Goal: Information Seeking & Learning: Learn about a topic

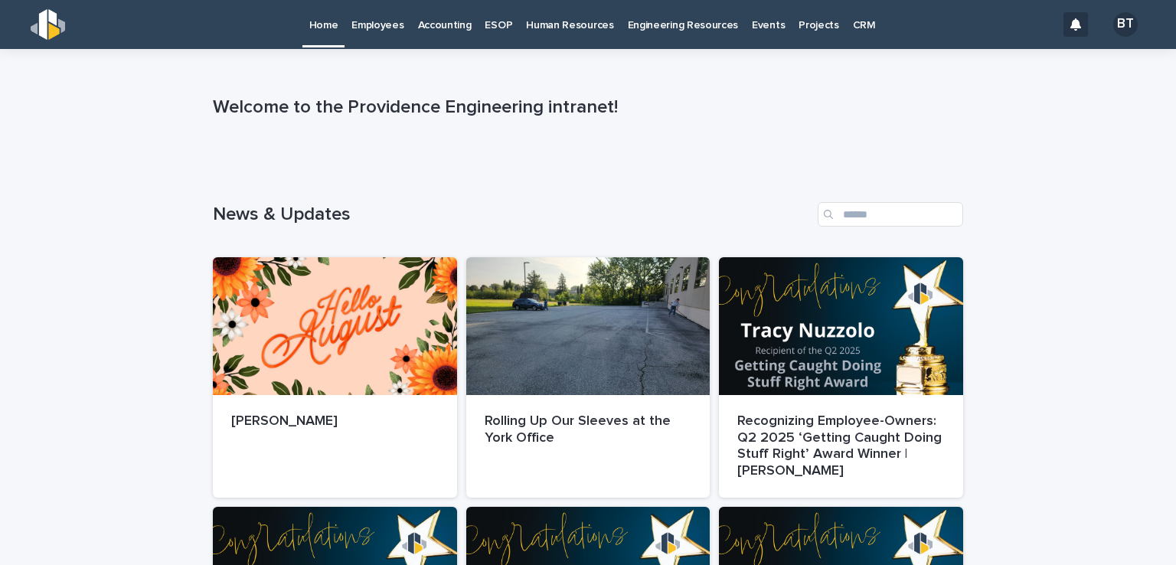
click at [680, 31] on p "Engineering Resources" at bounding box center [683, 16] width 111 height 32
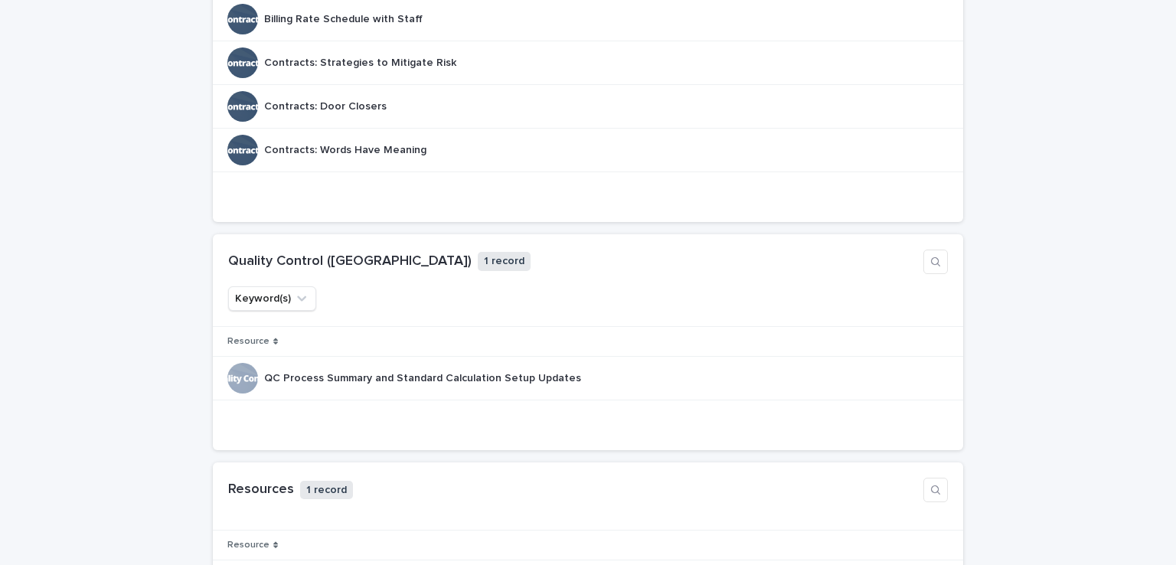
scroll to position [1072, 0]
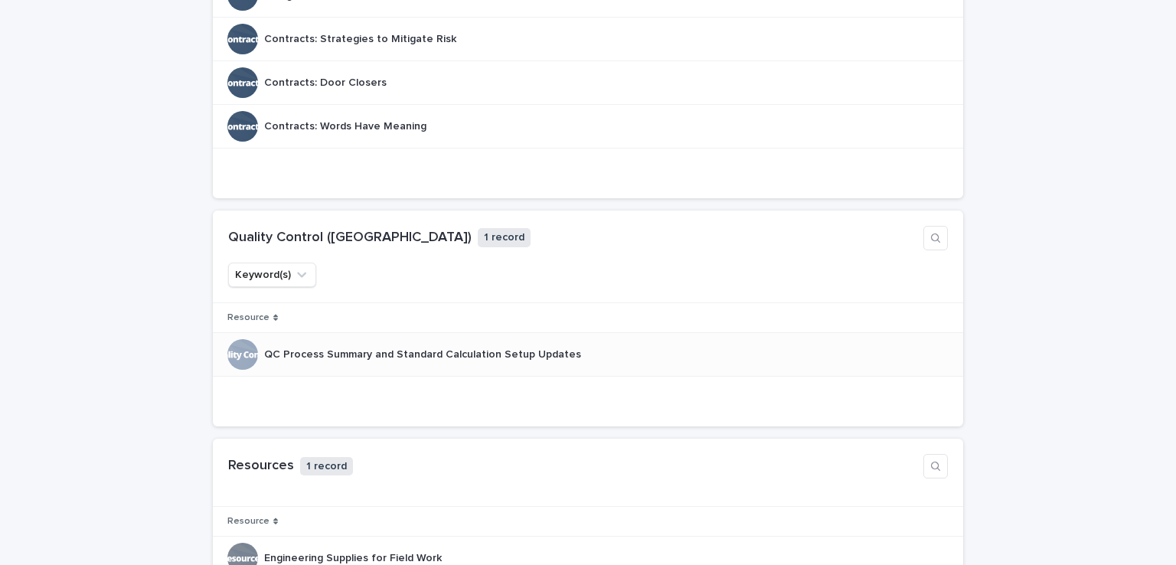
click at [475, 349] on p "QC Process Summary and Standard Calculation Setup Updates" at bounding box center [424, 353] width 320 height 16
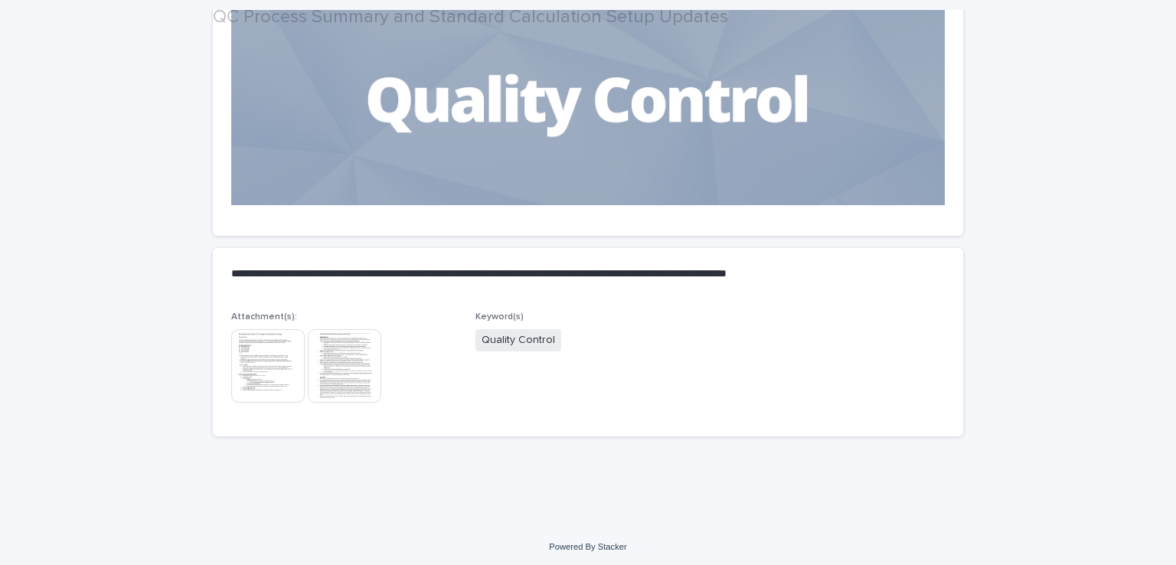
scroll to position [190, 0]
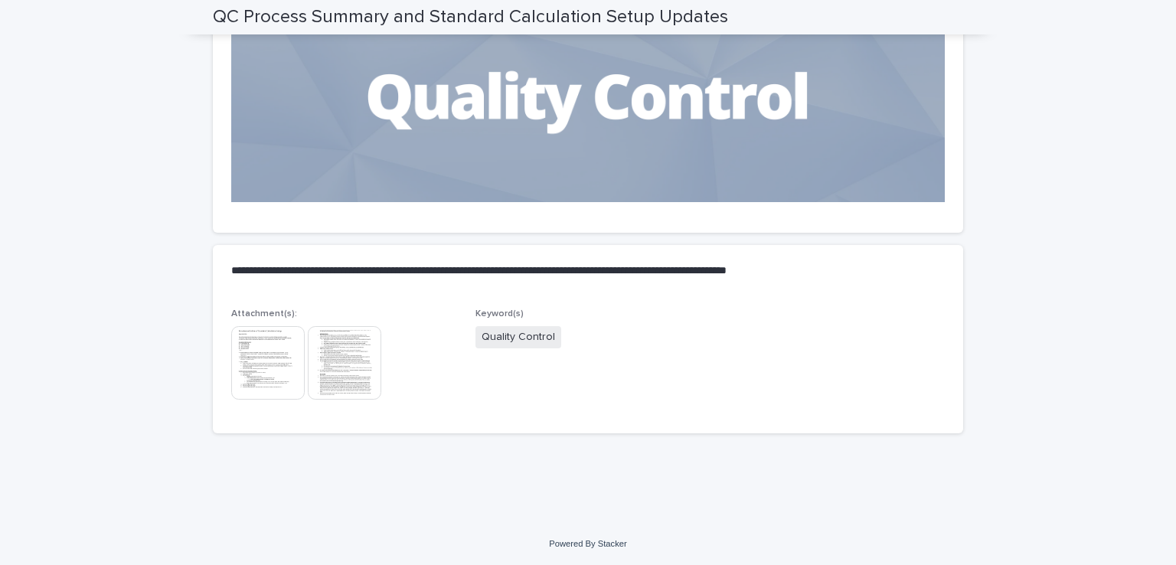
click at [257, 342] on img at bounding box center [267, 362] width 73 height 73
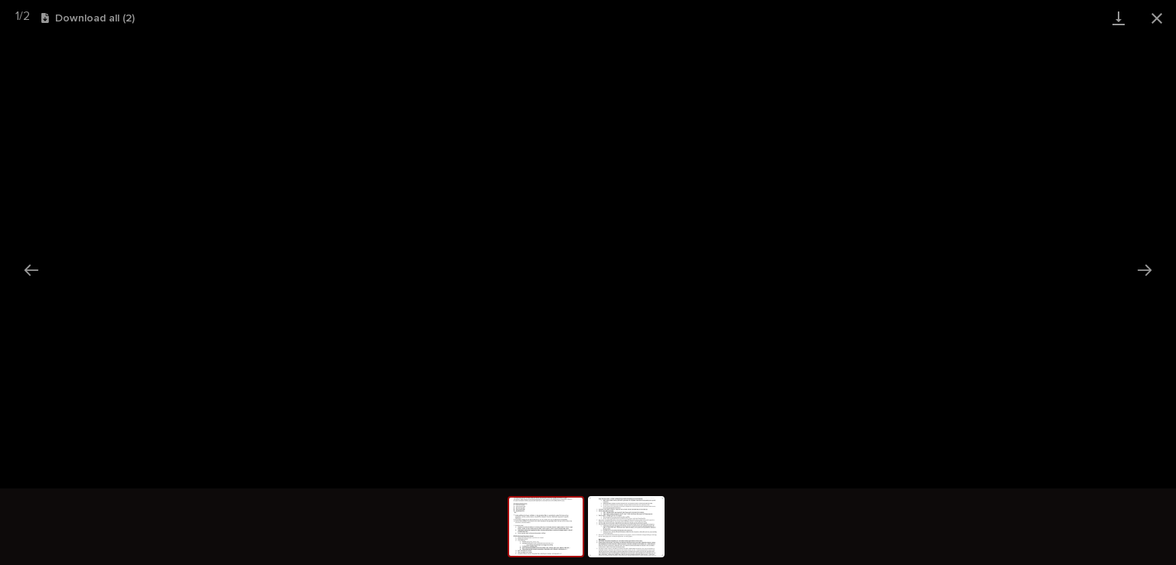
scroll to position [0, 0]
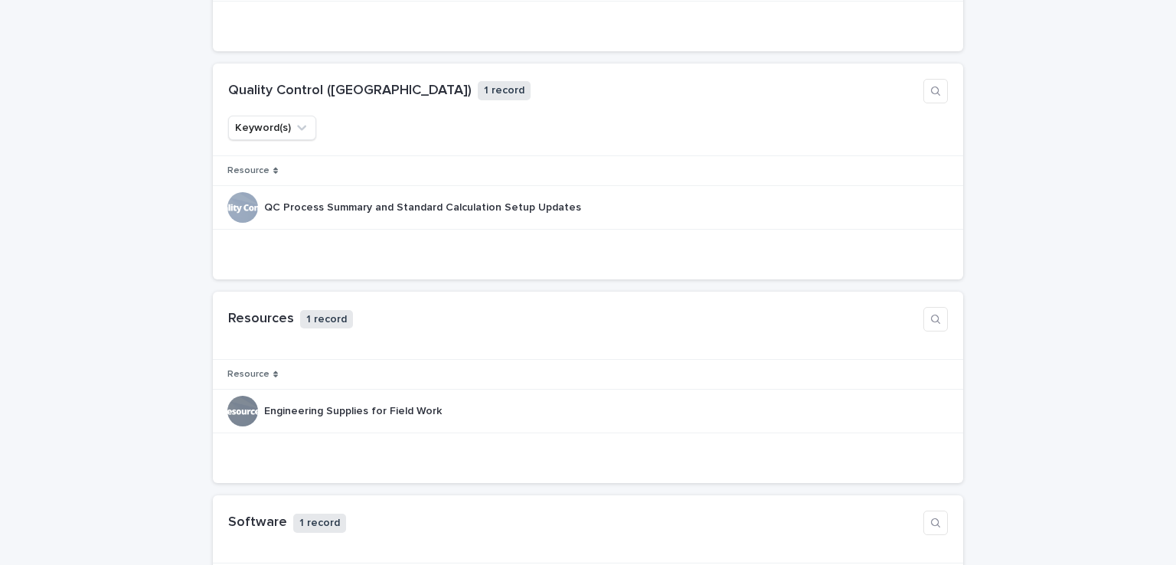
scroll to position [1196, 0]
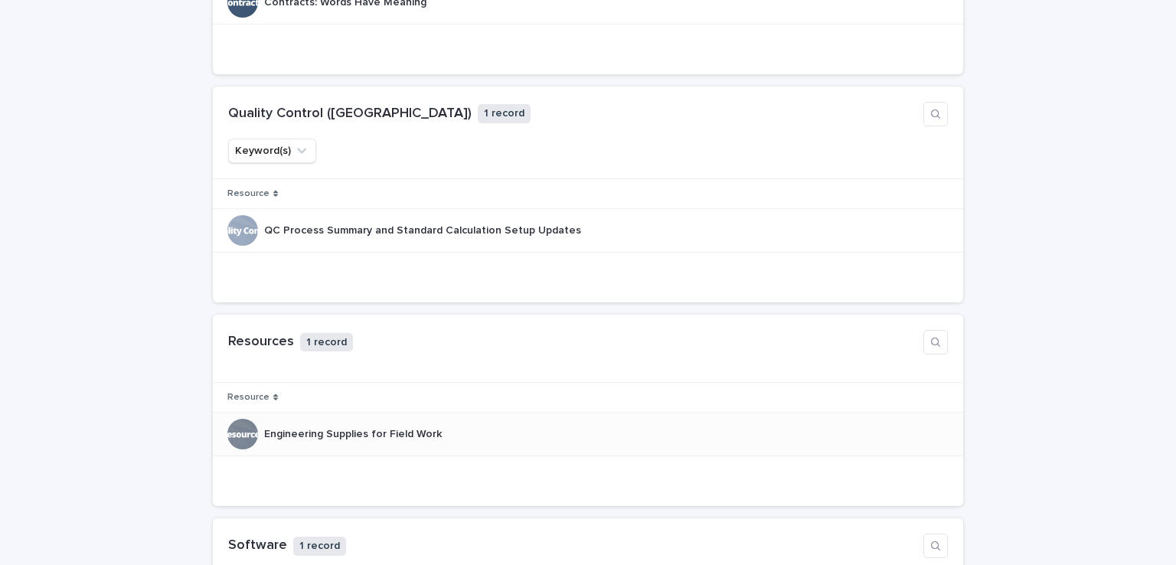
click at [355, 426] on p "Engineering Supplies for Field Work" at bounding box center [354, 433] width 181 height 16
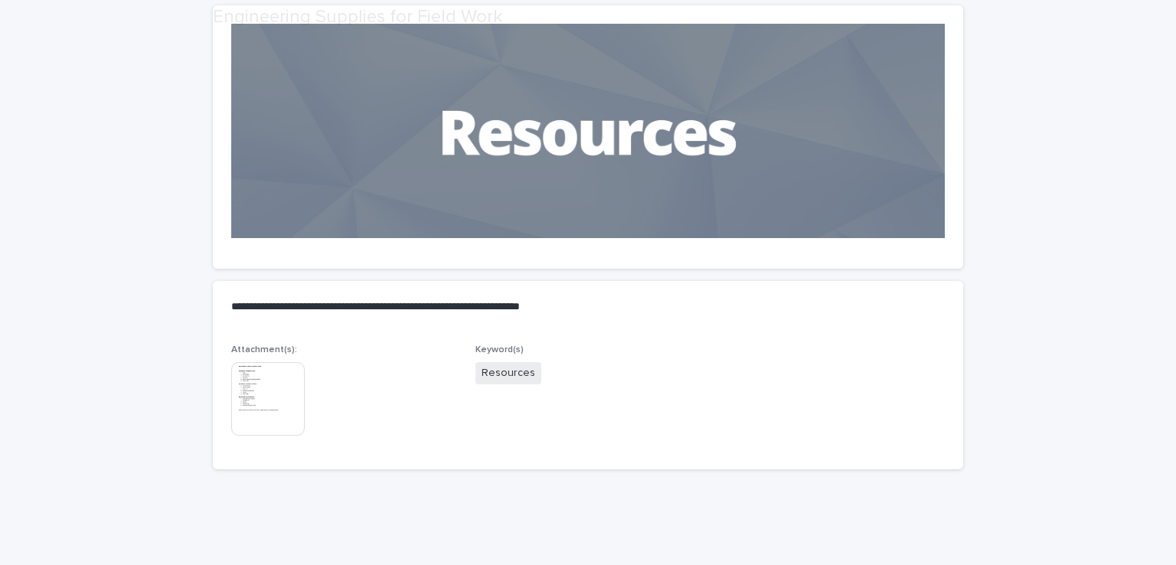
scroll to position [190, 0]
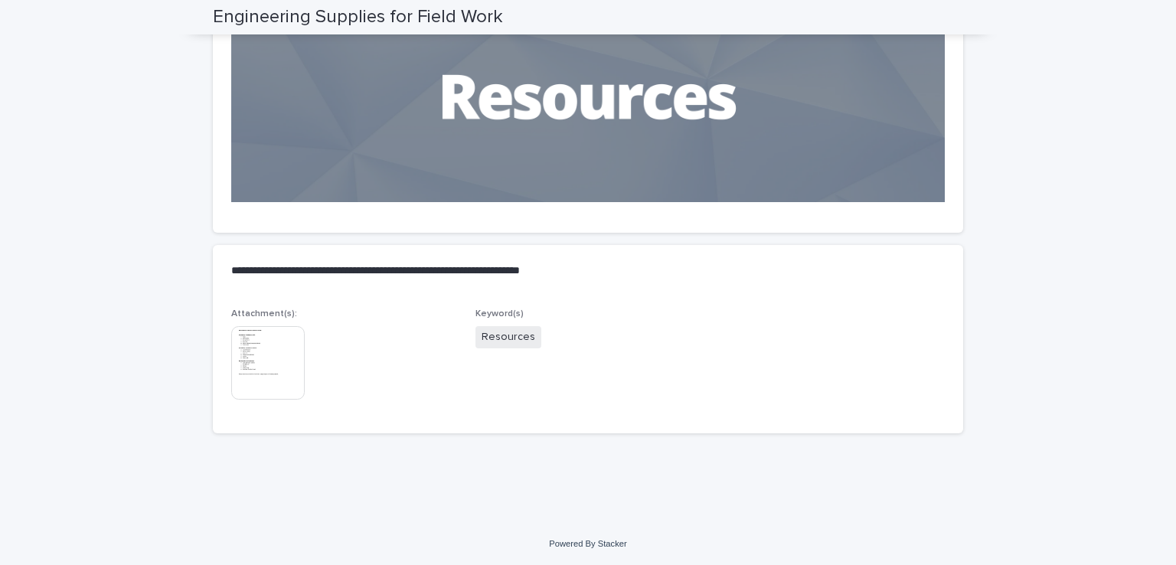
click at [263, 345] on img at bounding box center [267, 362] width 73 height 73
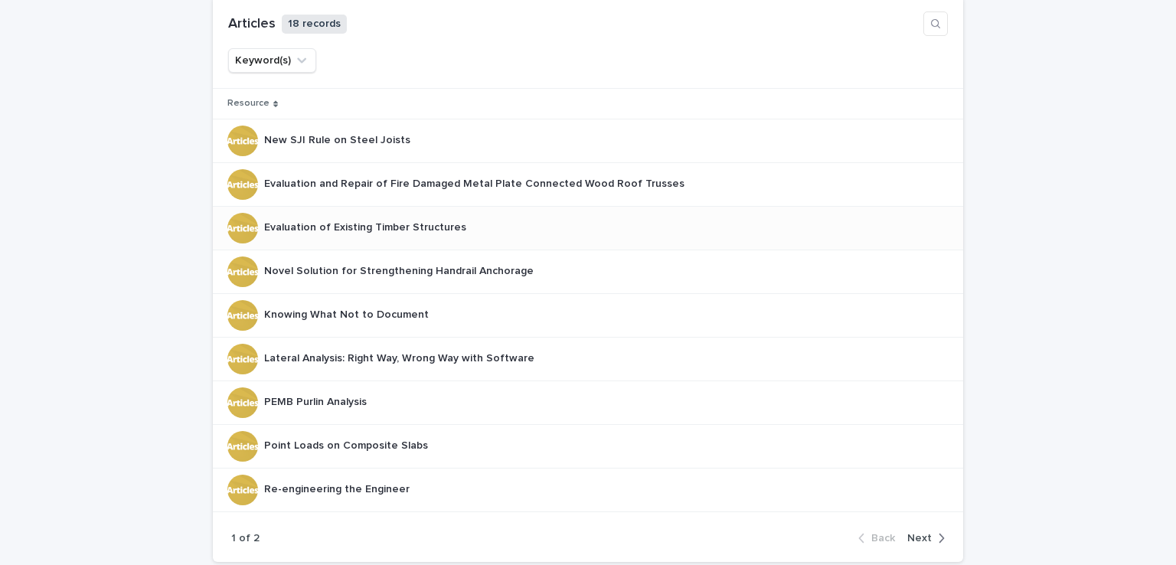
scroll to position [306, 0]
click at [932, 534] on div "button" at bounding box center [938, 538] width 13 height 14
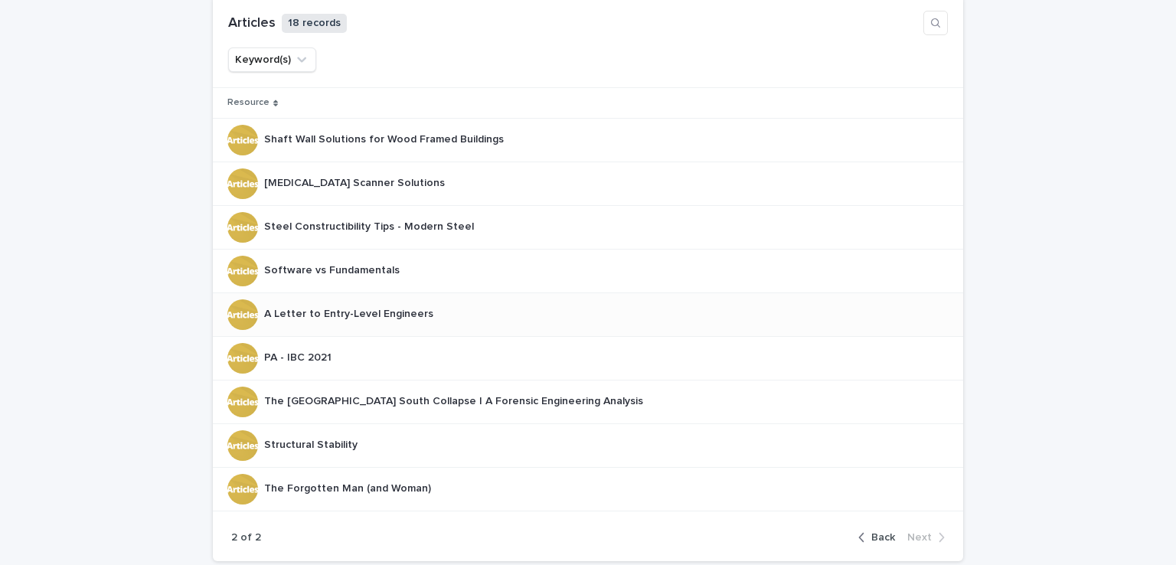
click at [307, 311] on p "A Letter to Entry-Level Engineers" at bounding box center [350, 313] width 172 height 16
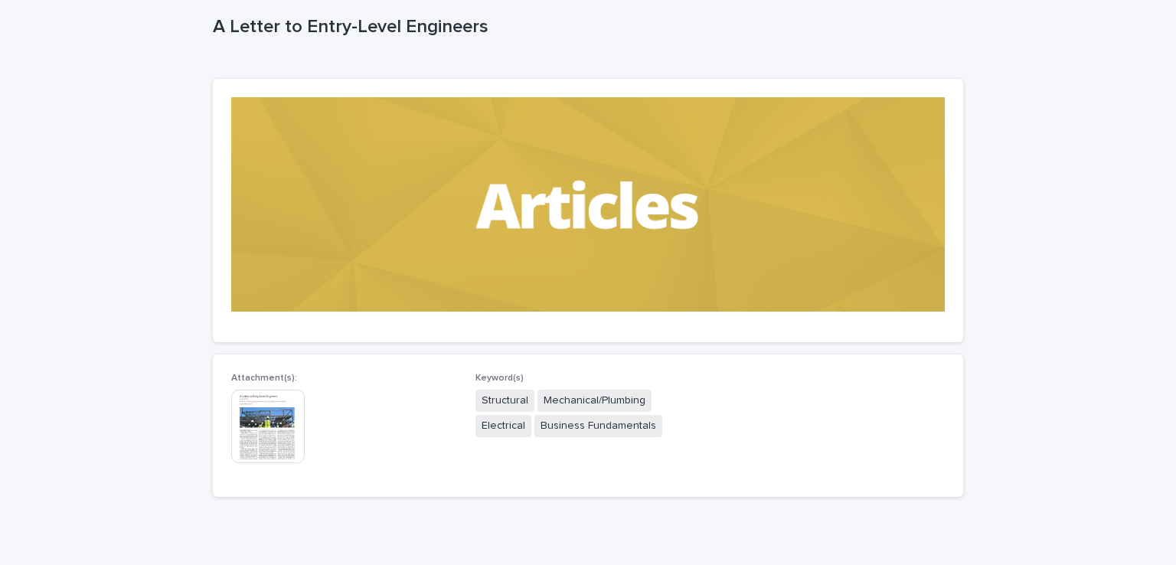
scroll to position [144, 0]
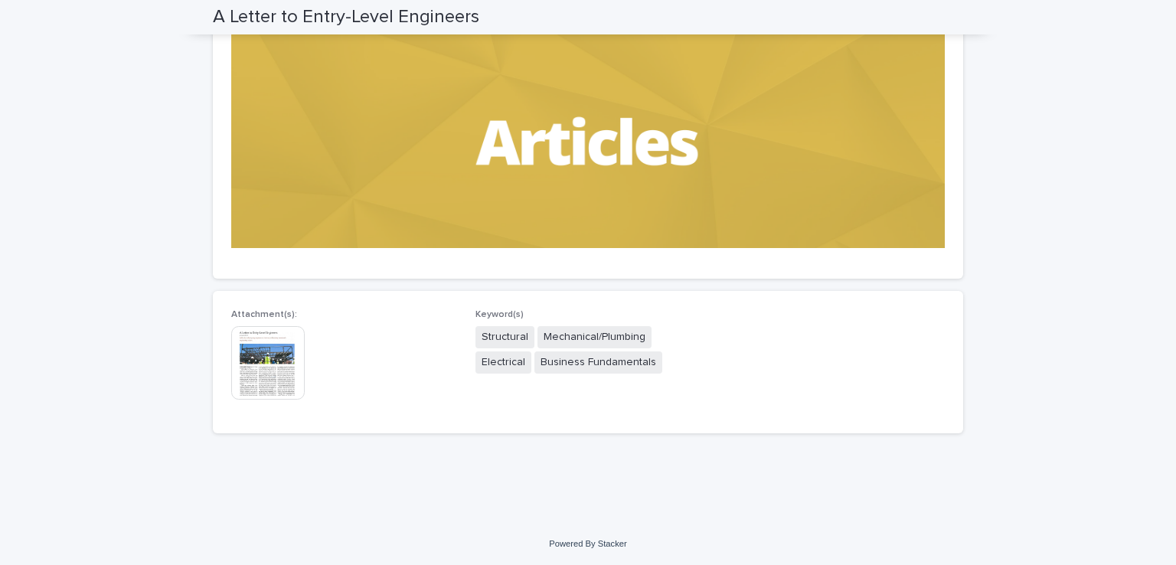
click at [257, 365] on img at bounding box center [267, 362] width 73 height 73
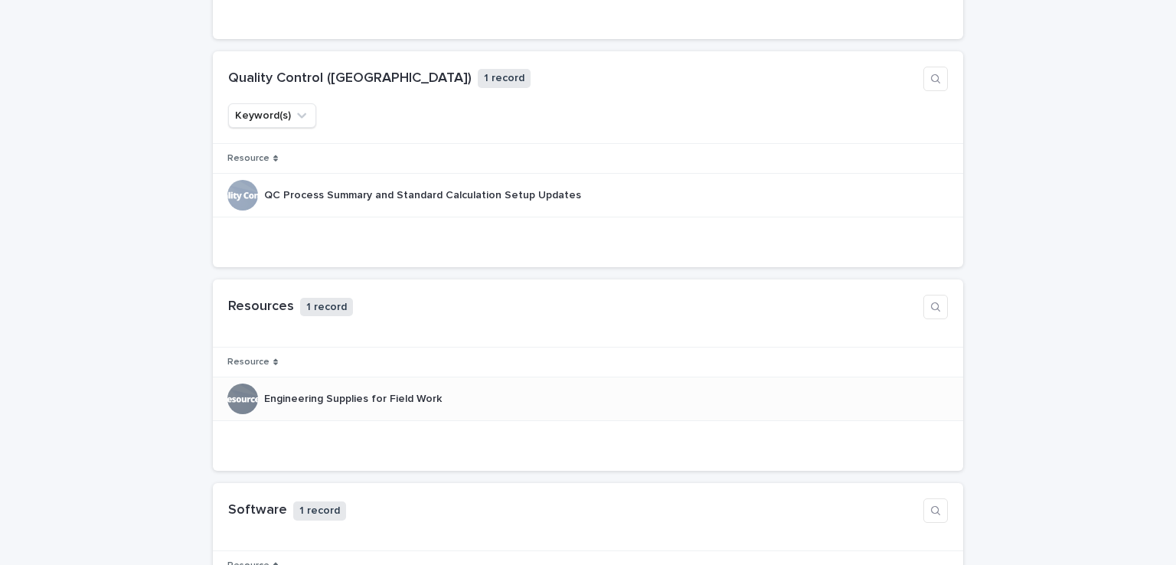
scroll to position [1196, 0]
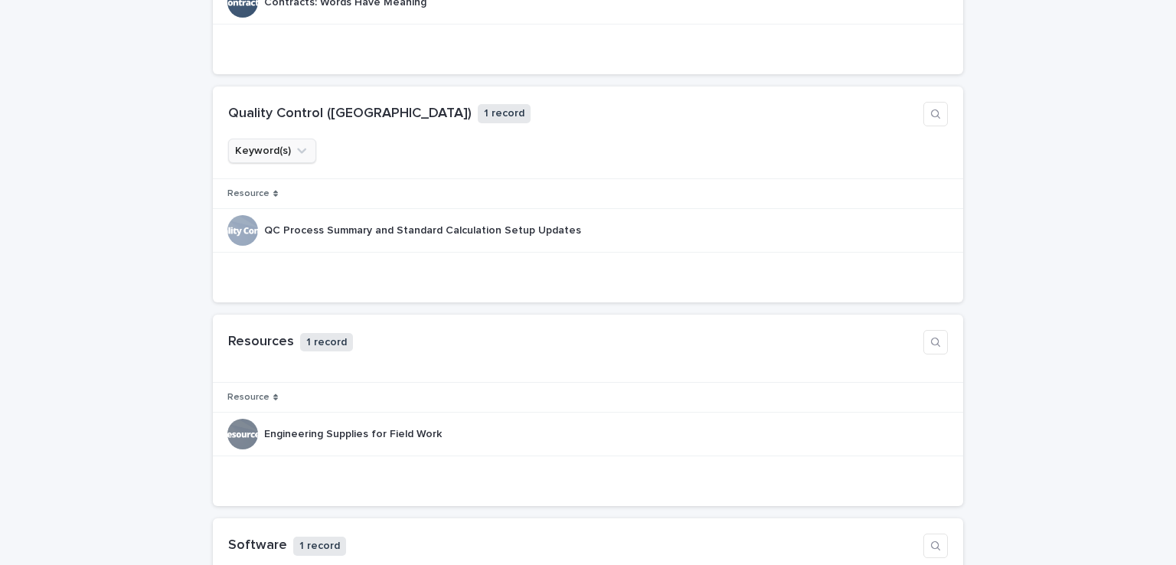
click at [297, 148] on icon "Keyword(s)" at bounding box center [301, 150] width 9 height 5
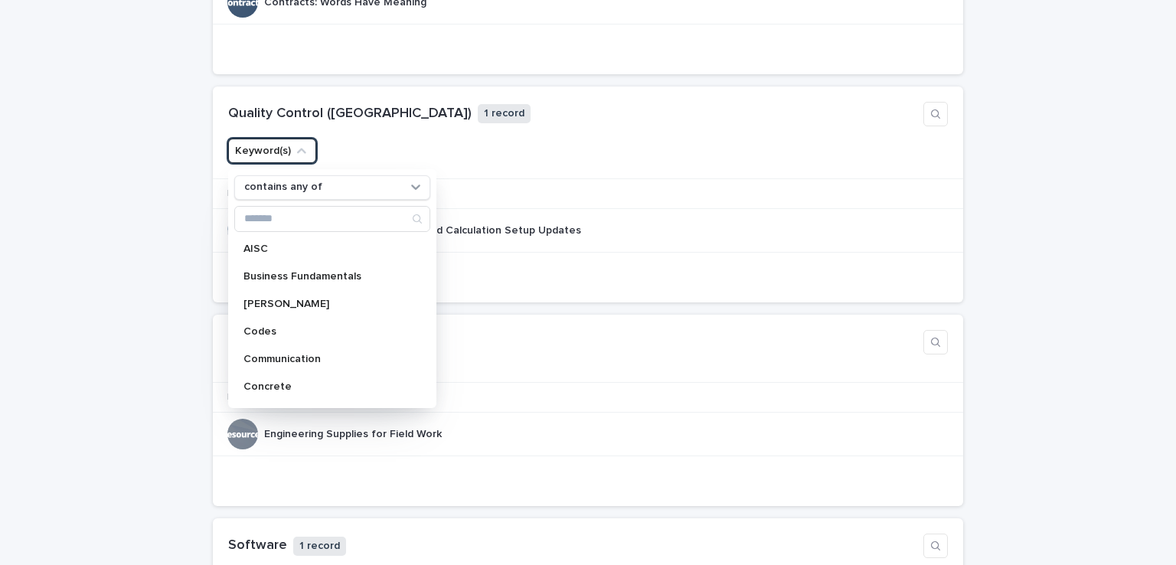
click at [297, 145] on icon "Keyword(s)" at bounding box center [301, 150] width 15 height 15
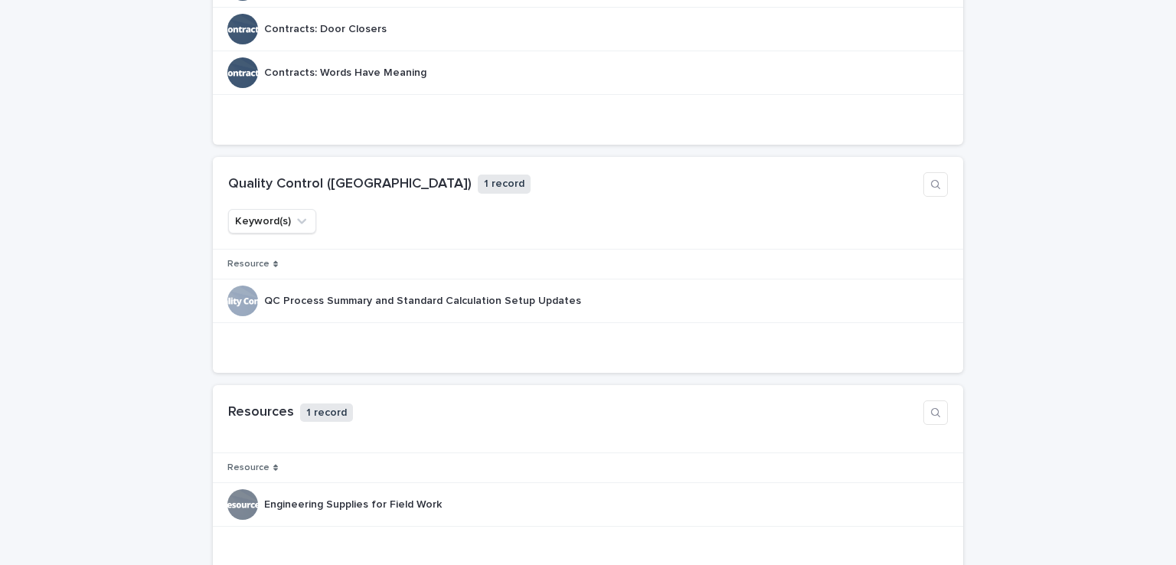
scroll to position [1148, 0]
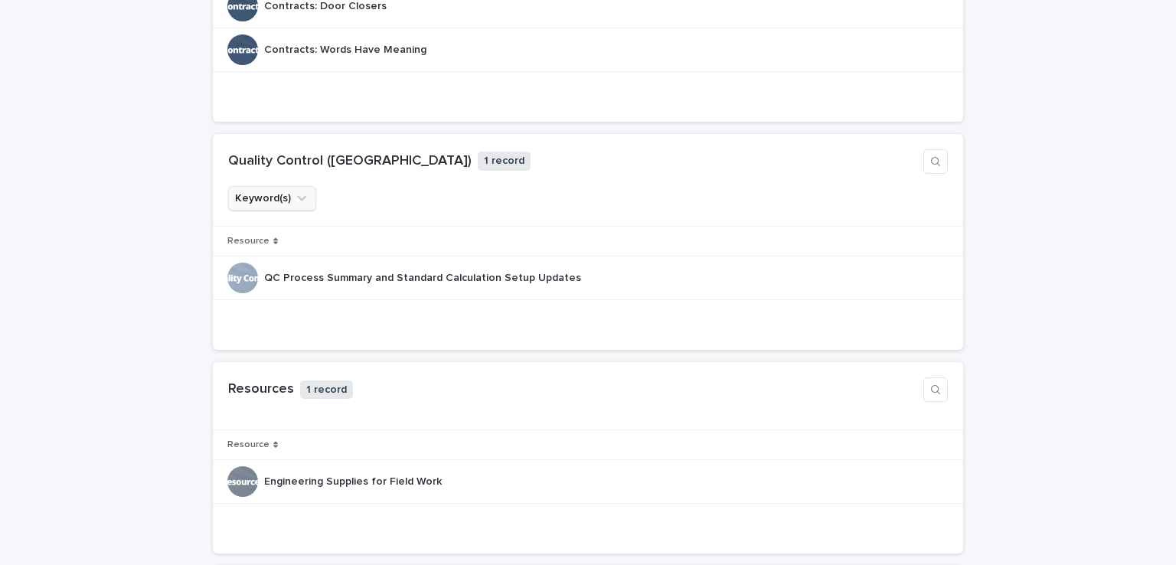
click at [296, 204] on button "Keyword(s)" at bounding box center [272, 198] width 88 height 24
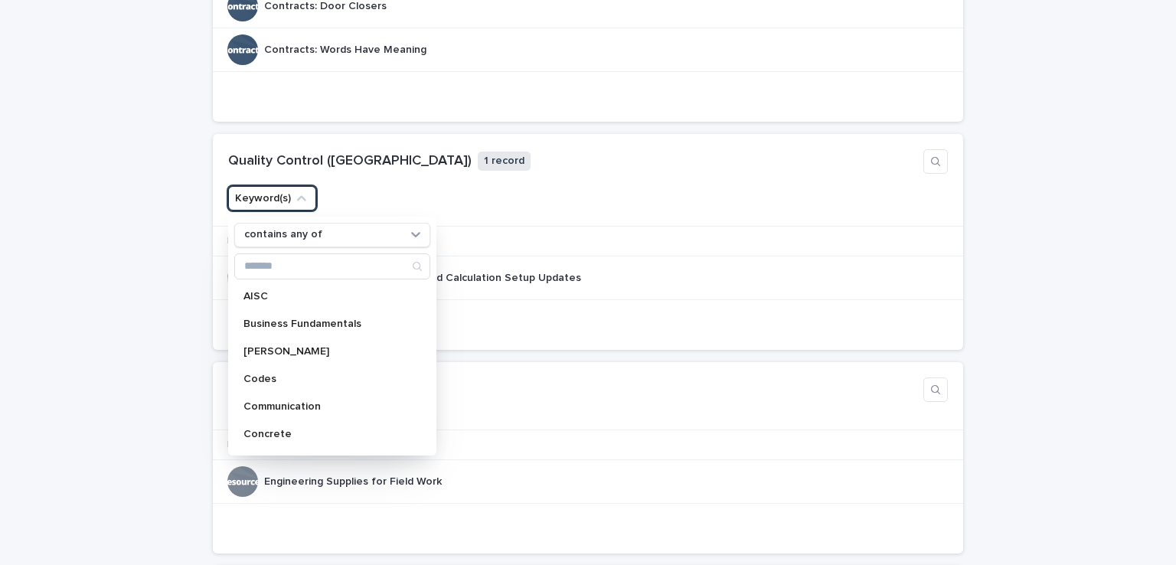
click at [296, 204] on button "Keyword(s)" at bounding box center [272, 198] width 88 height 24
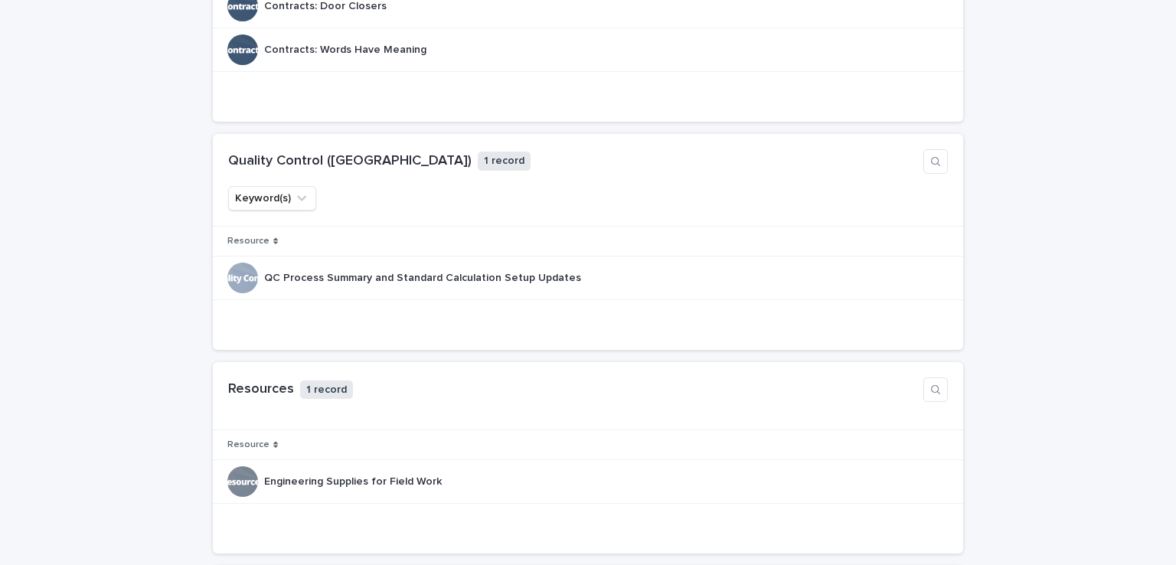
click at [478, 158] on p "1 record" at bounding box center [504, 161] width 53 height 19
click at [292, 159] on h1 "Quality Control ([GEOGRAPHIC_DATA])" at bounding box center [349, 161] width 243 height 17
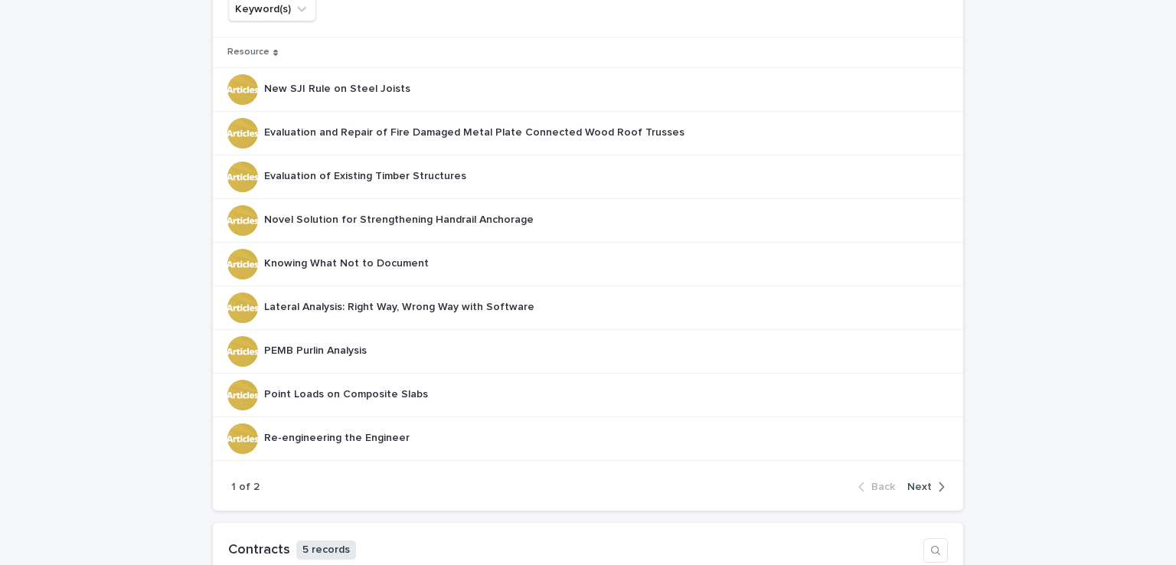
scroll to position [77, 0]
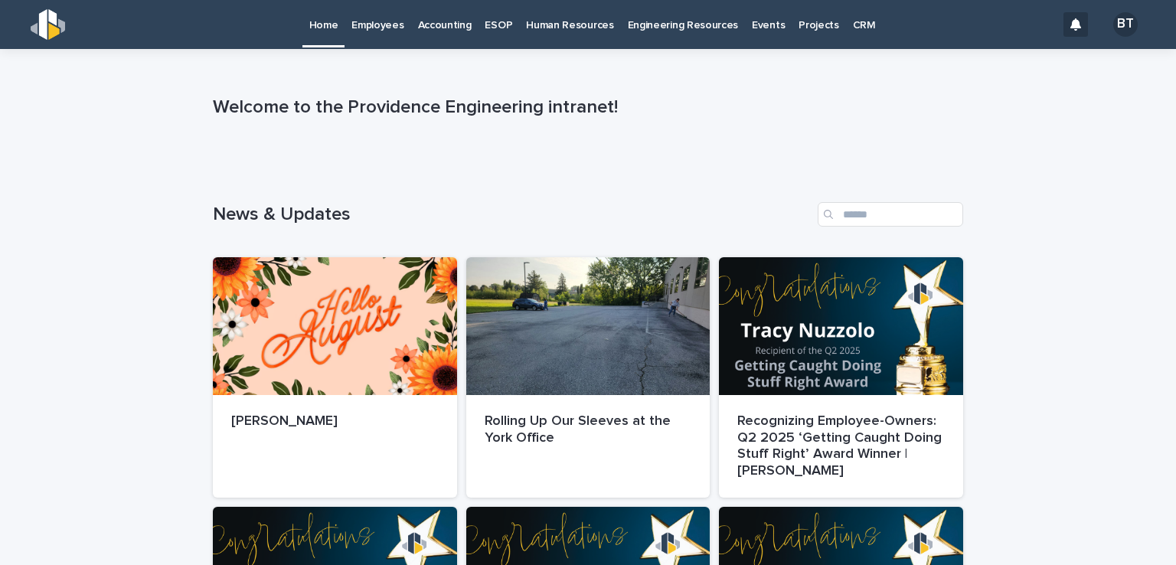
click at [674, 22] on p "Engineering Resources" at bounding box center [683, 16] width 111 height 32
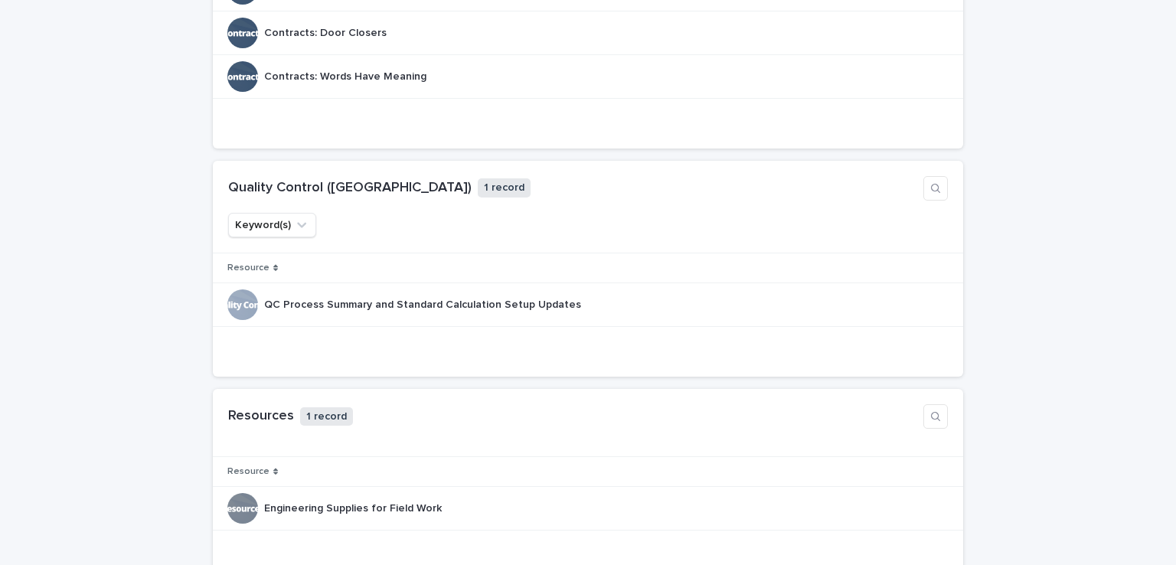
scroll to position [1148, 0]
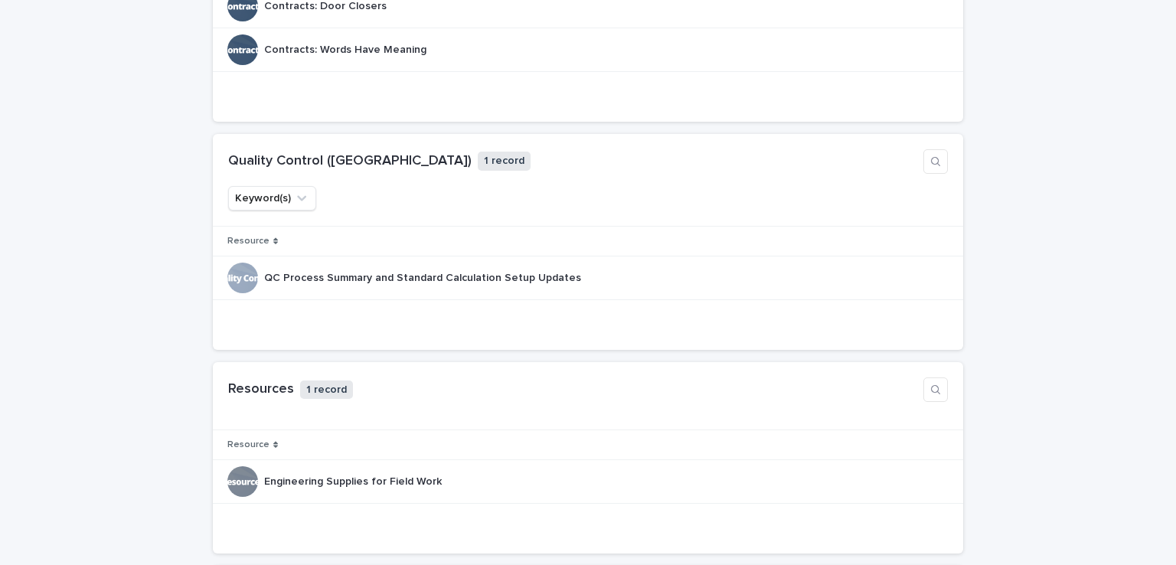
click at [273, 238] on icon at bounding box center [275, 241] width 5 height 7
click at [295, 197] on icon "Keyword(s)" at bounding box center [301, 198] width 15 height 15
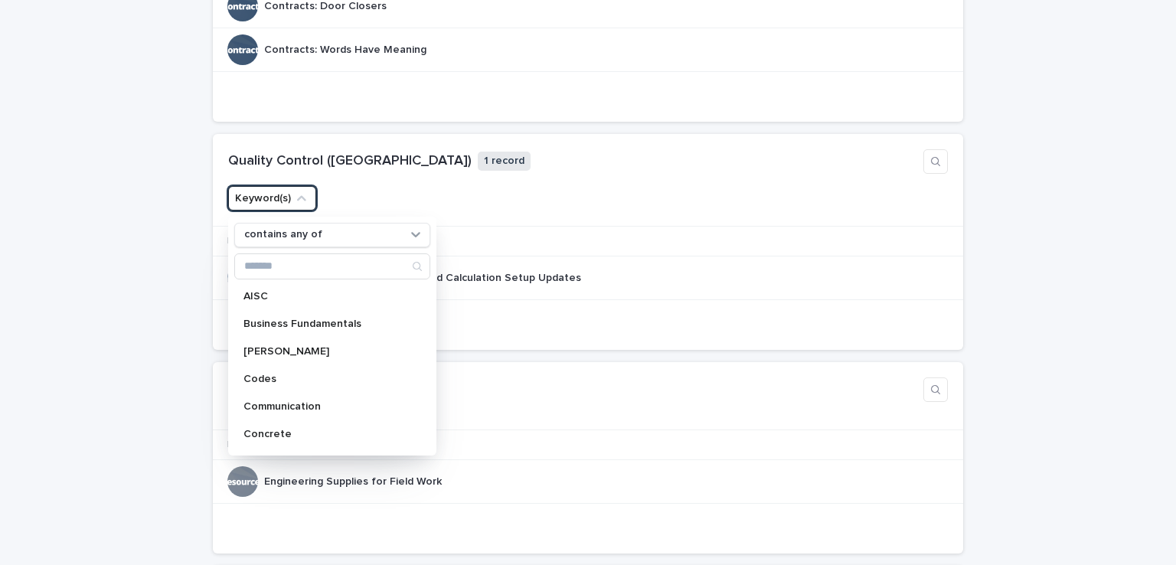
click at [295, 197] on icon "Keyword(s)" at bounding box center [301, 198] width 15 height 15
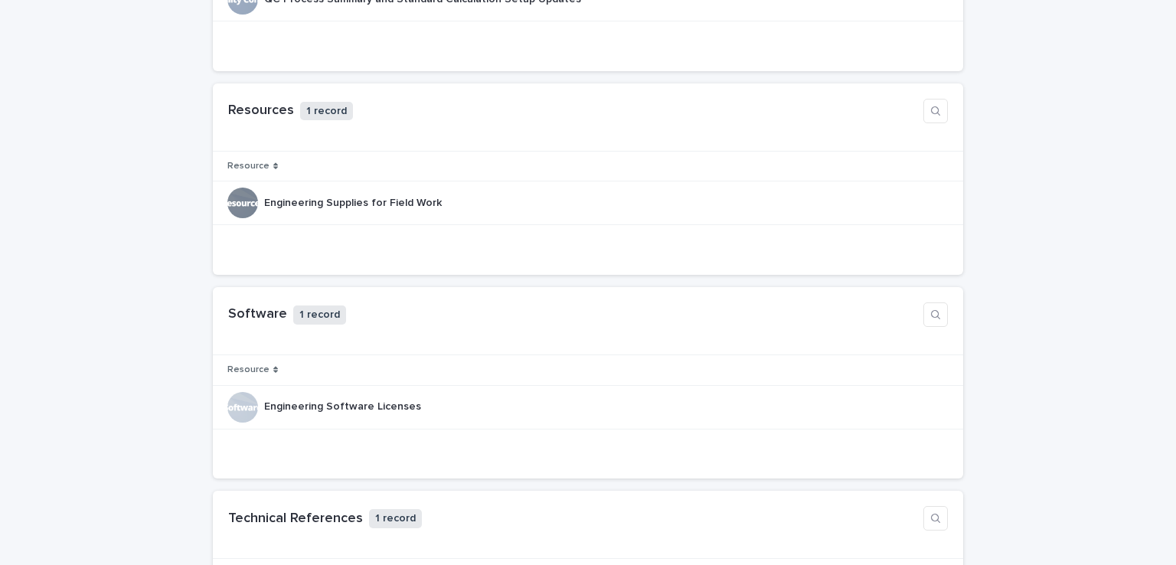
scroll to position [1119, 0]
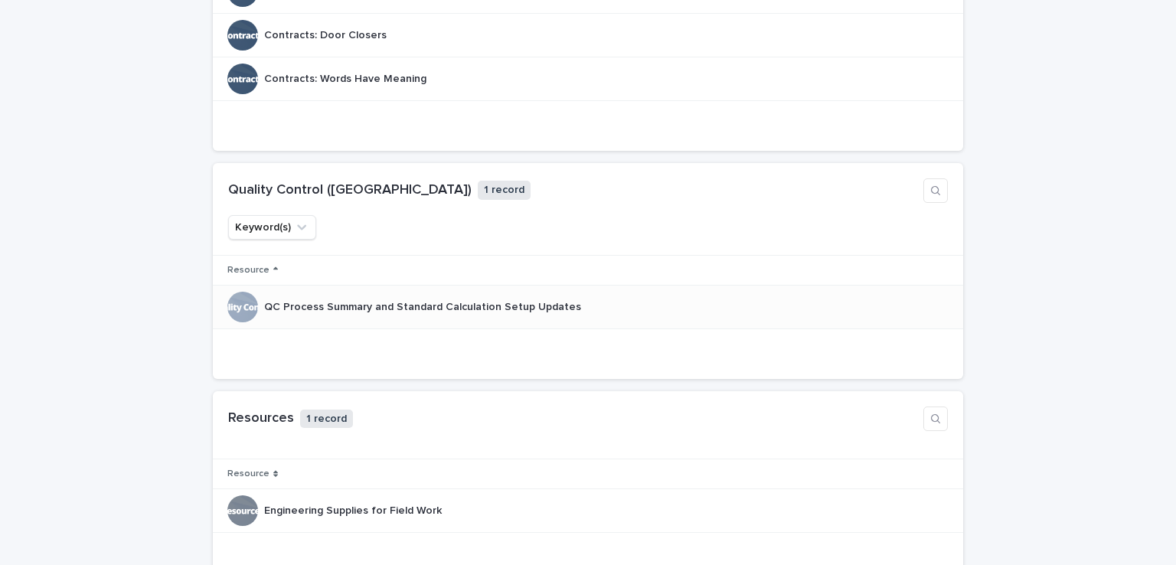
click at [318, 301] on p "QC Process Summary and Standard Calculation Setup Updates" at bounding box center [424, 306] width 320 height 16
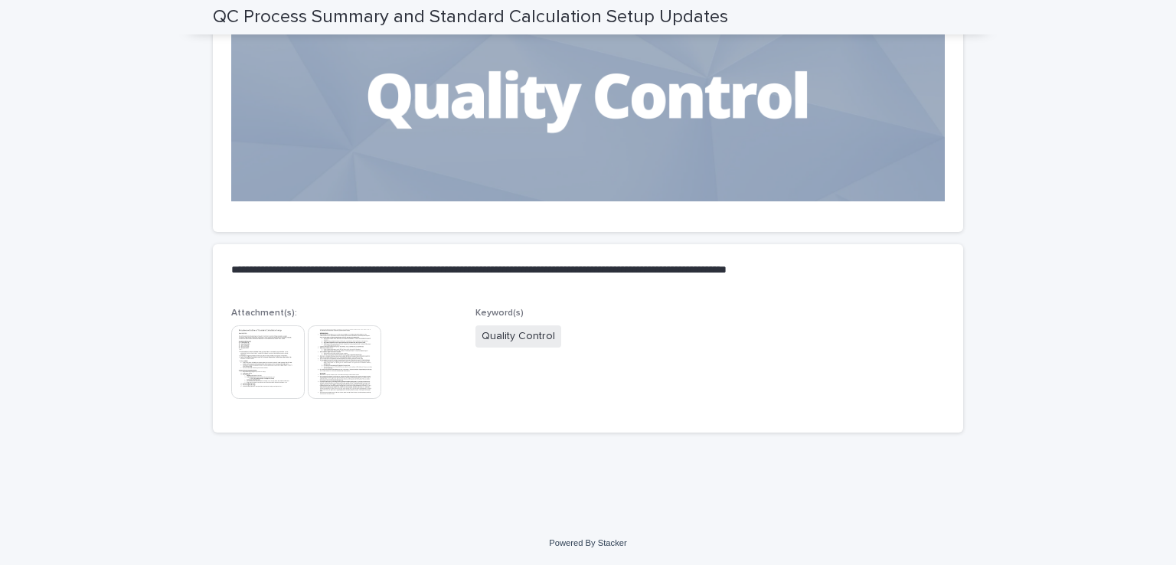
scroll to position [190, 0]
click at [340, 377] on img at bounding box center [344, 362] width 73 height 73
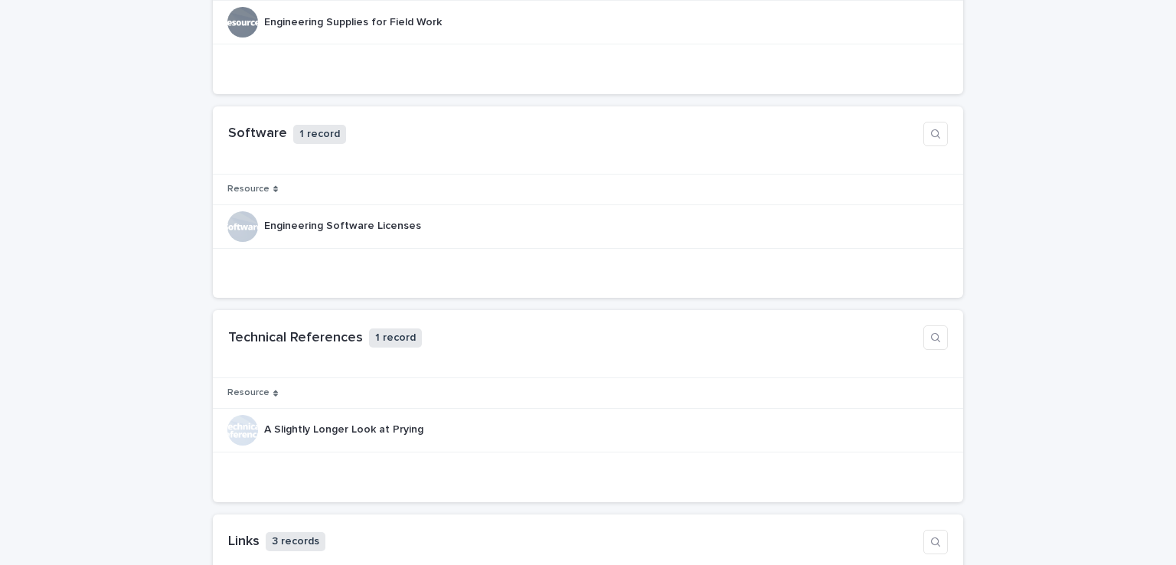
scroll to position [1684, 0]
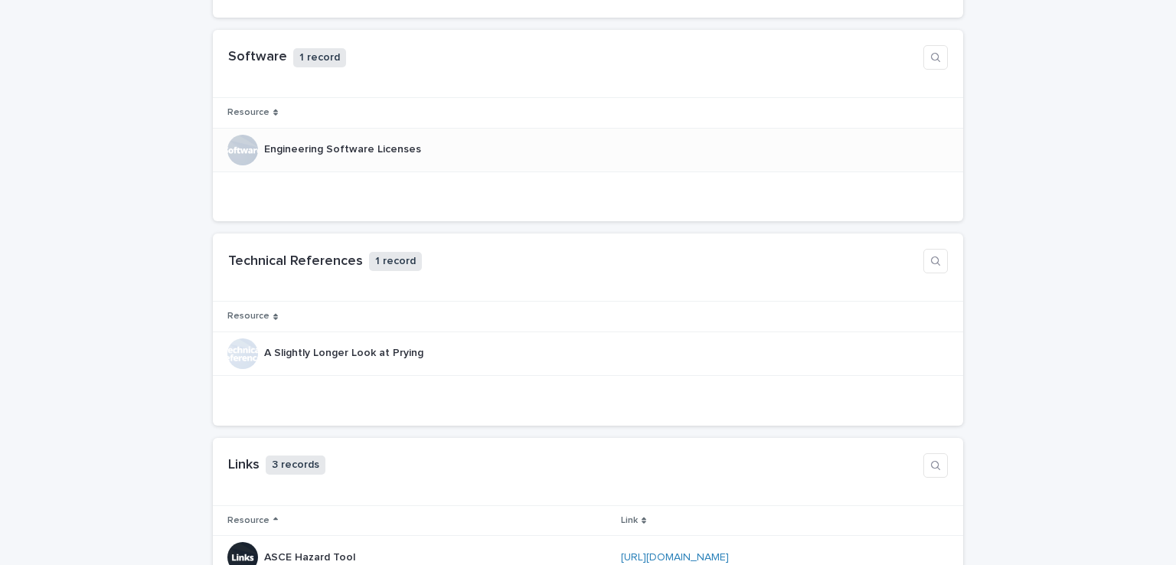
click at [317, 142] on p "Engineering Software Licenses" at bounding box center [344, 148] width 160 height 16
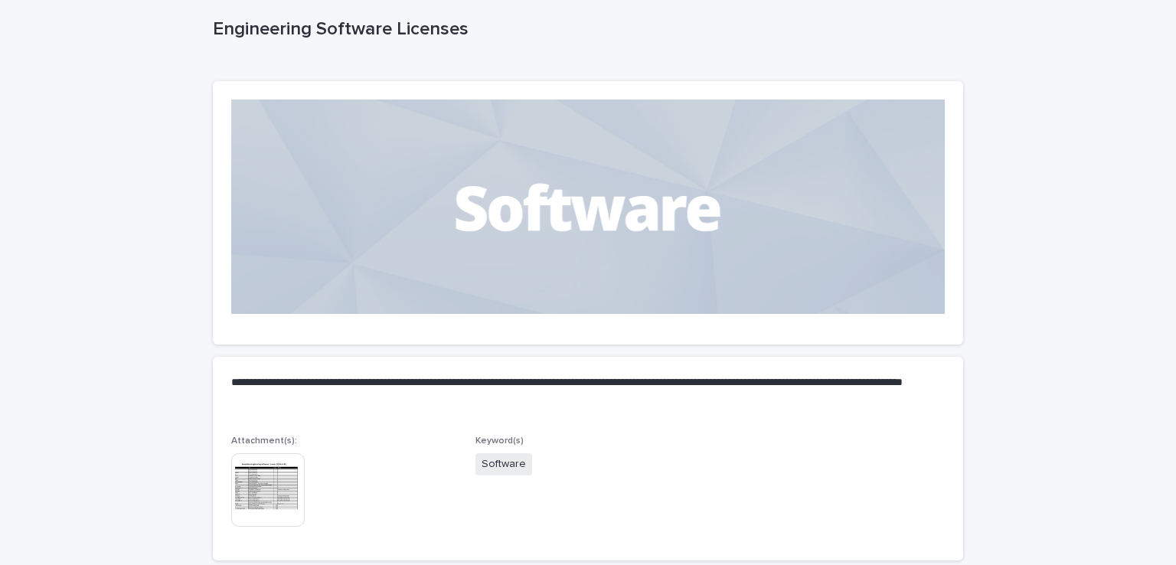
scroll to position [205, 0]
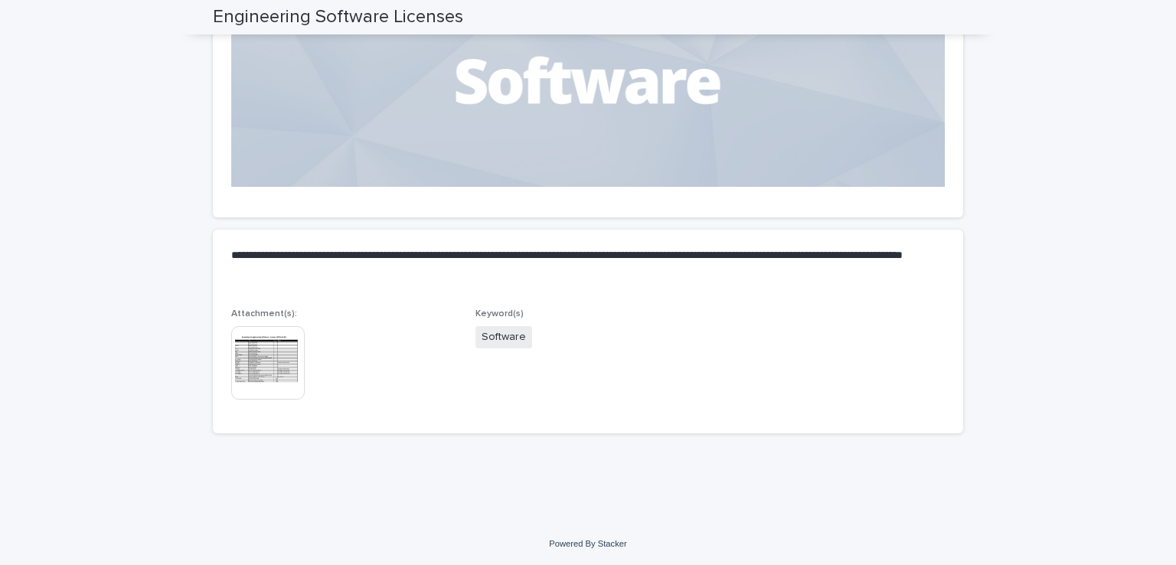
click at [273, 365] on img at bounding box center [267, 362] width 73 height 73
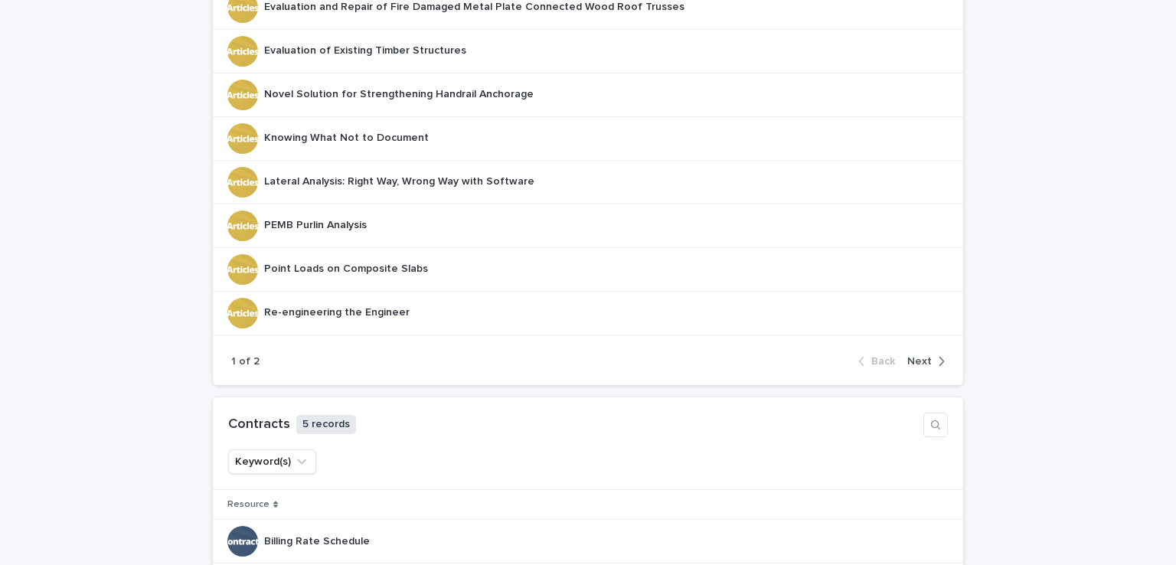
scroll to position [459, 0]
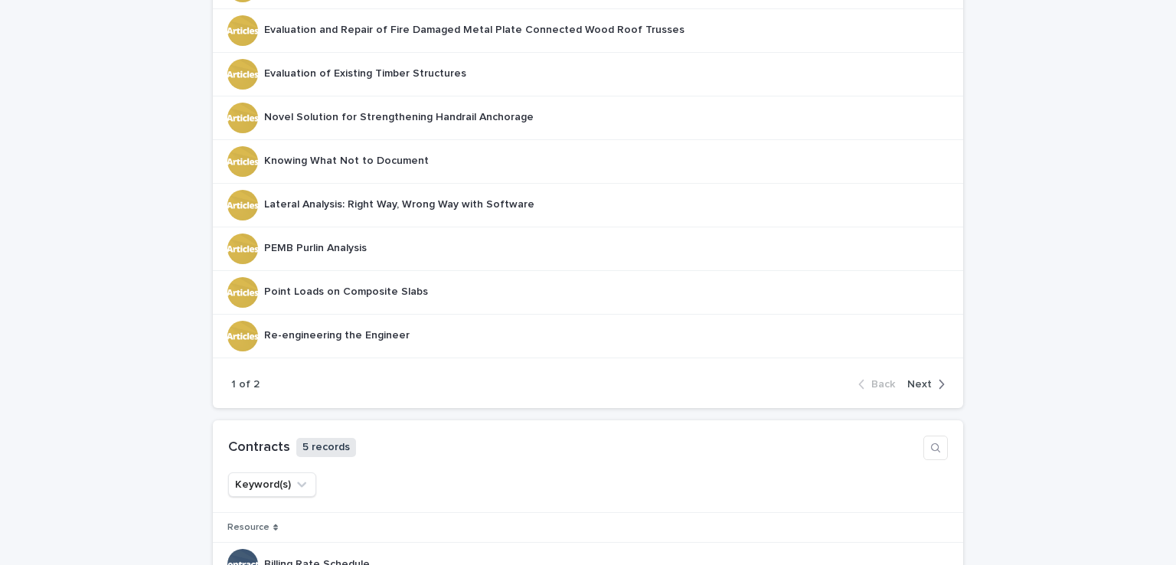
click at [938, 380] on icon "button" at bounding box center [941, 384] width 7 height 14
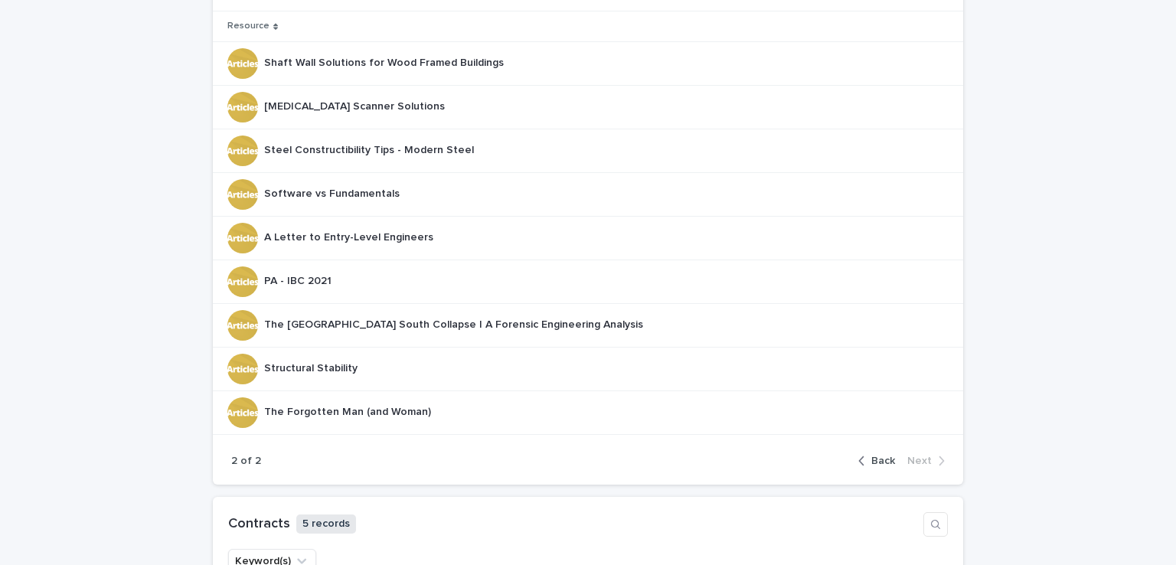
scroll to position [306, 0]
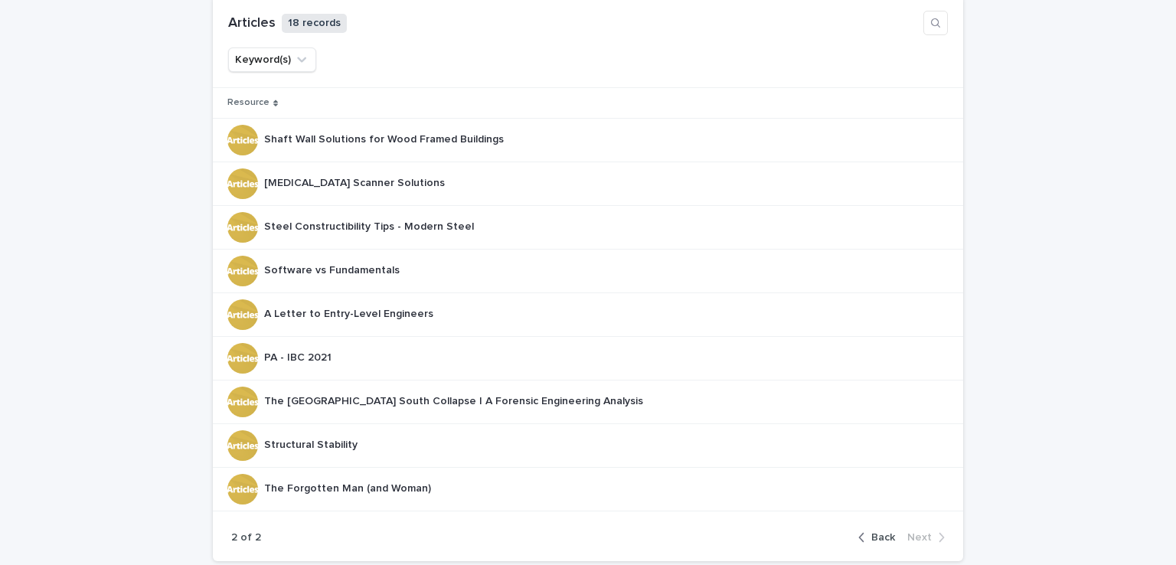
click at [884, 537] on span "Back" at bounding box center [883, 537] width 24 height 11
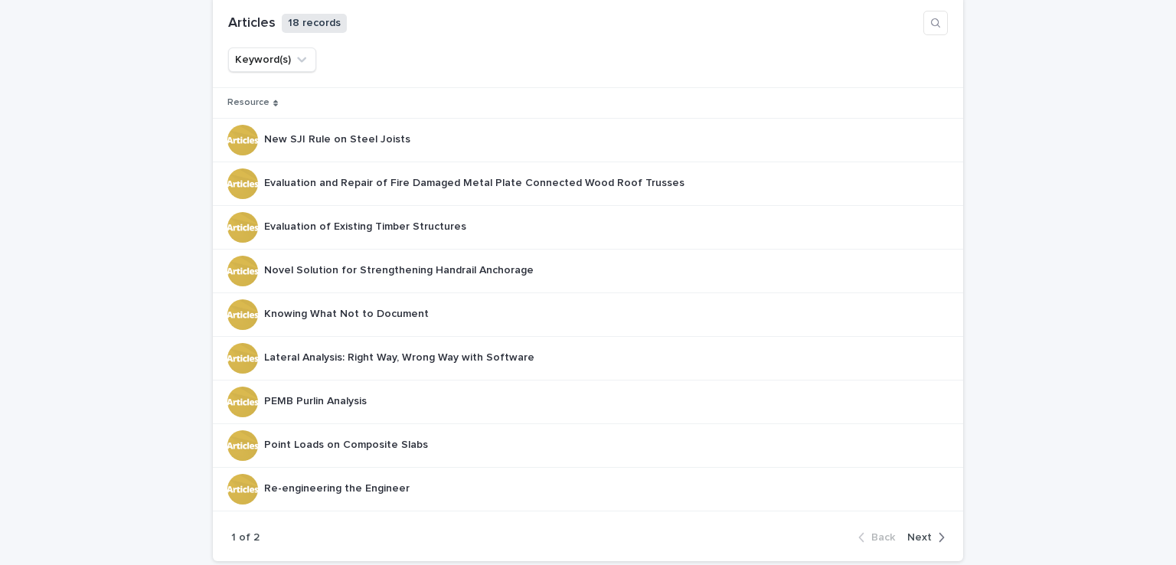
click at [923, 534] on span "Next" at bounding box center [919, 537] width 24 height 11
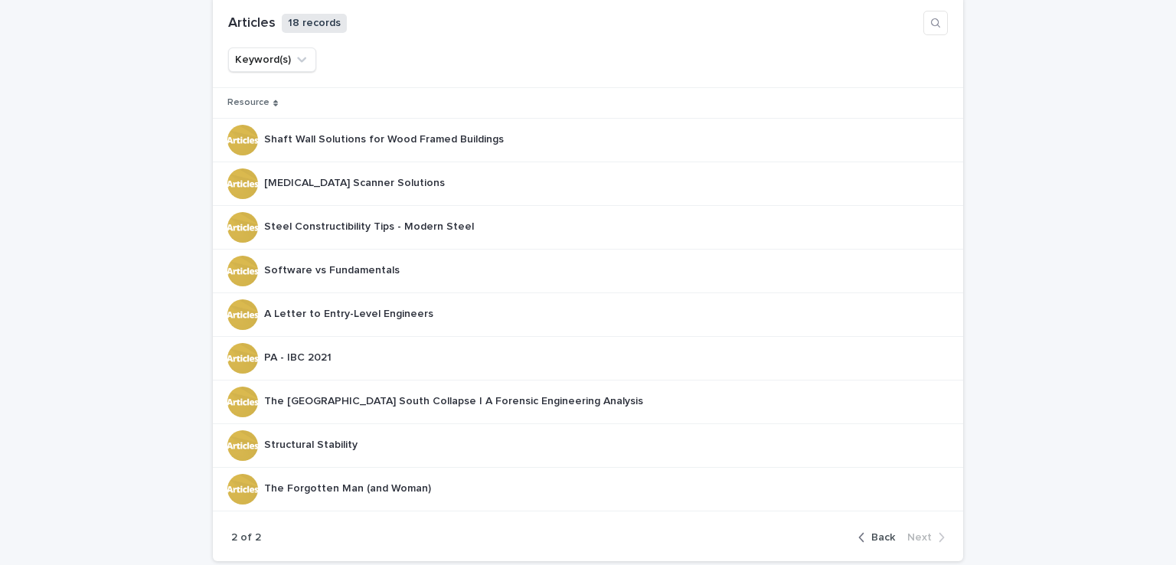
click at [888, 531] on button "Back" at bounding box center [879, 538] width 43 height 14
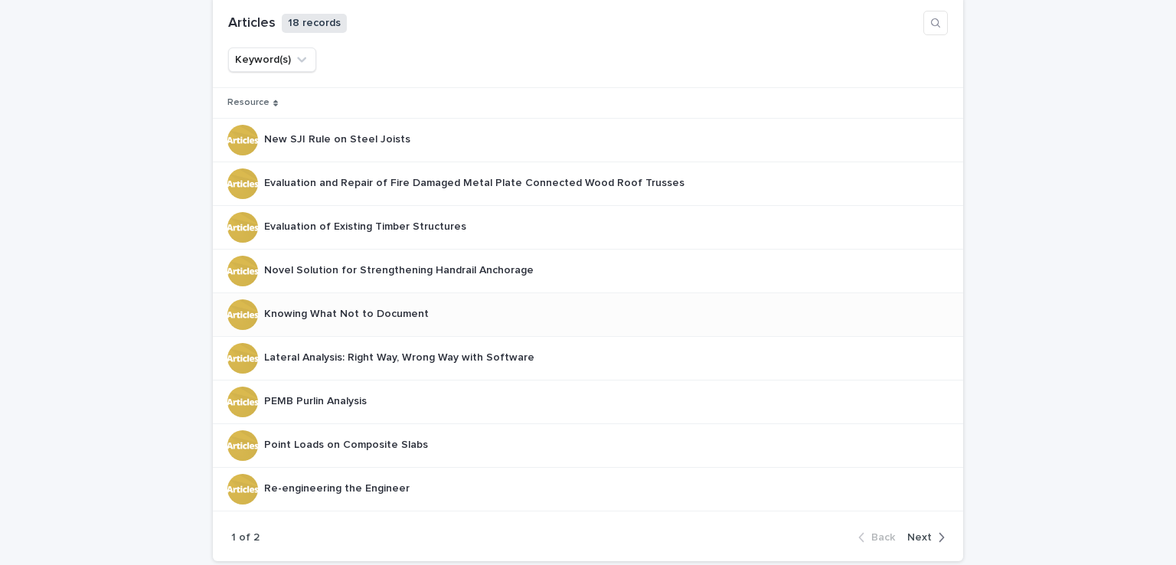
click at [316, 308] on p "Knowing What Not to Document" at bounding box center [348, 313] width 168 height 16
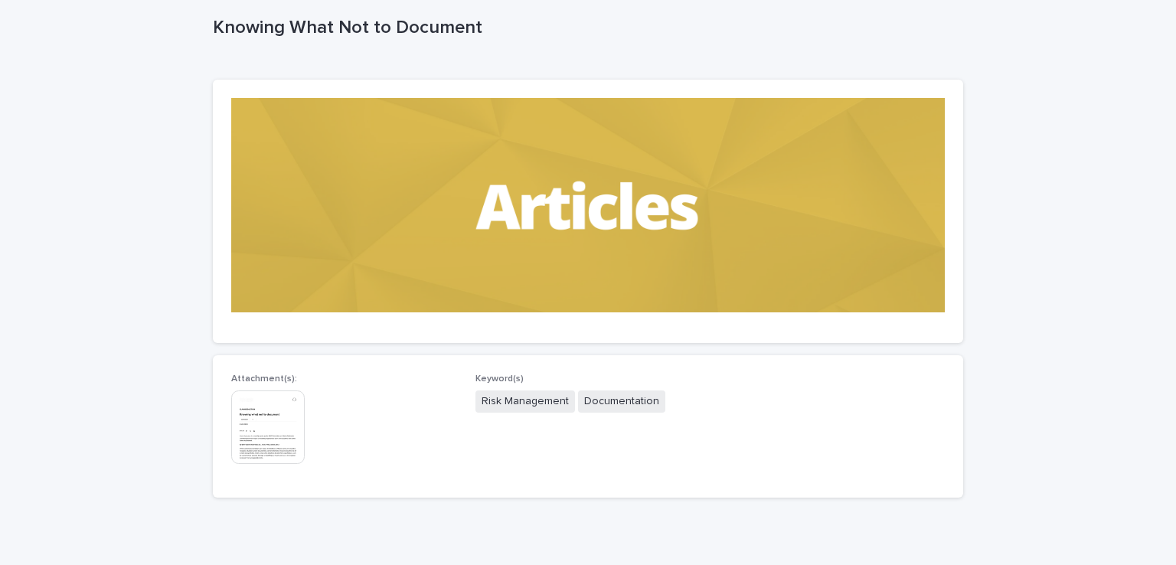
scroll to position [144, 0]
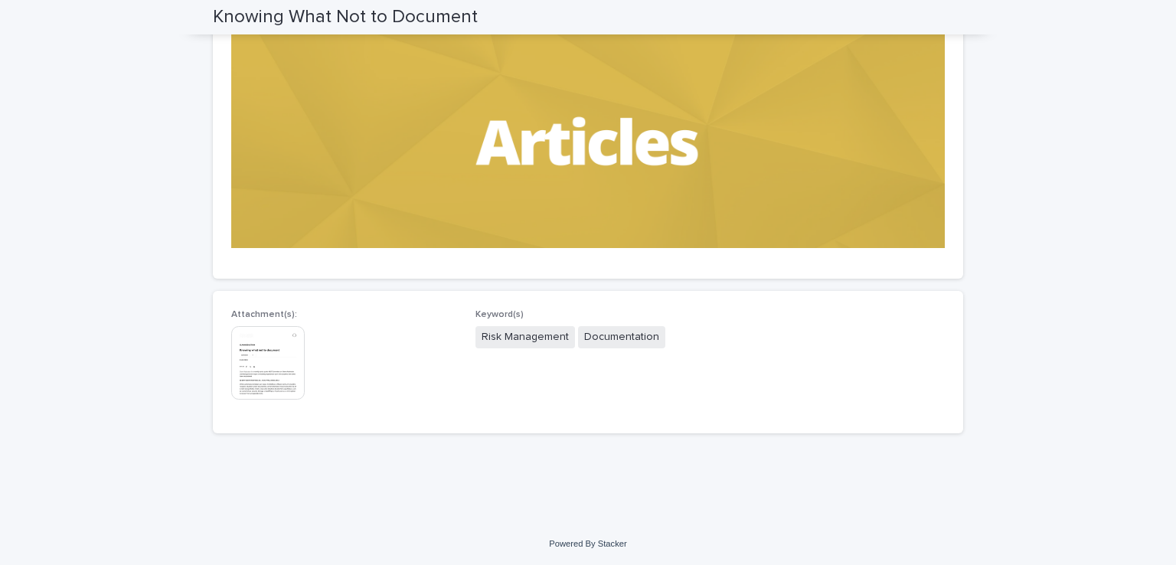
click at [267, 357] on img at bounding box center [267, 362] width 73 height 73
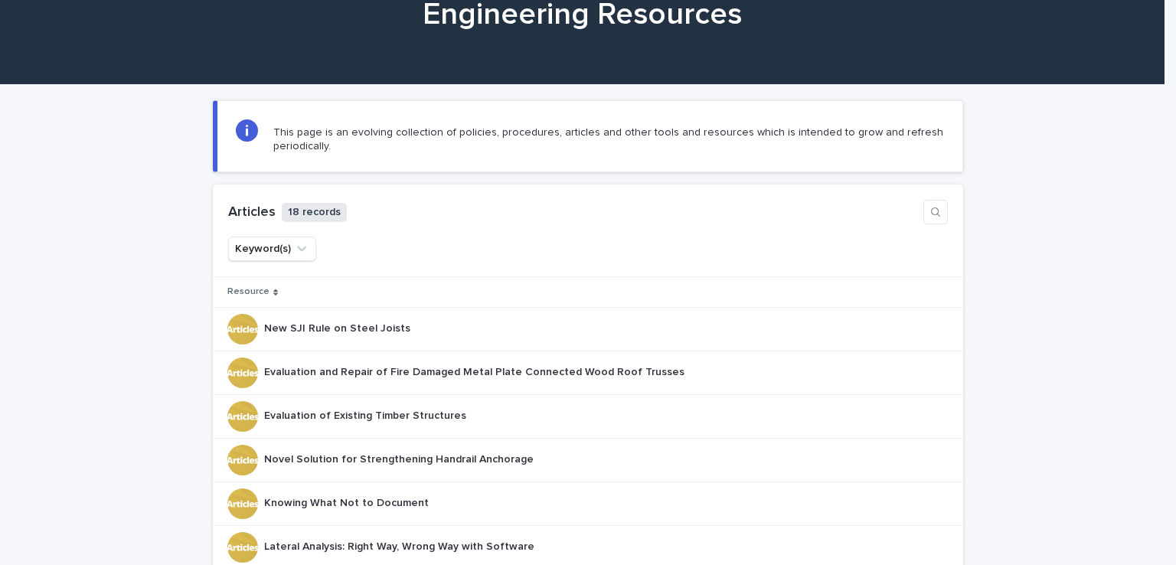
scroll to position [383, 0]
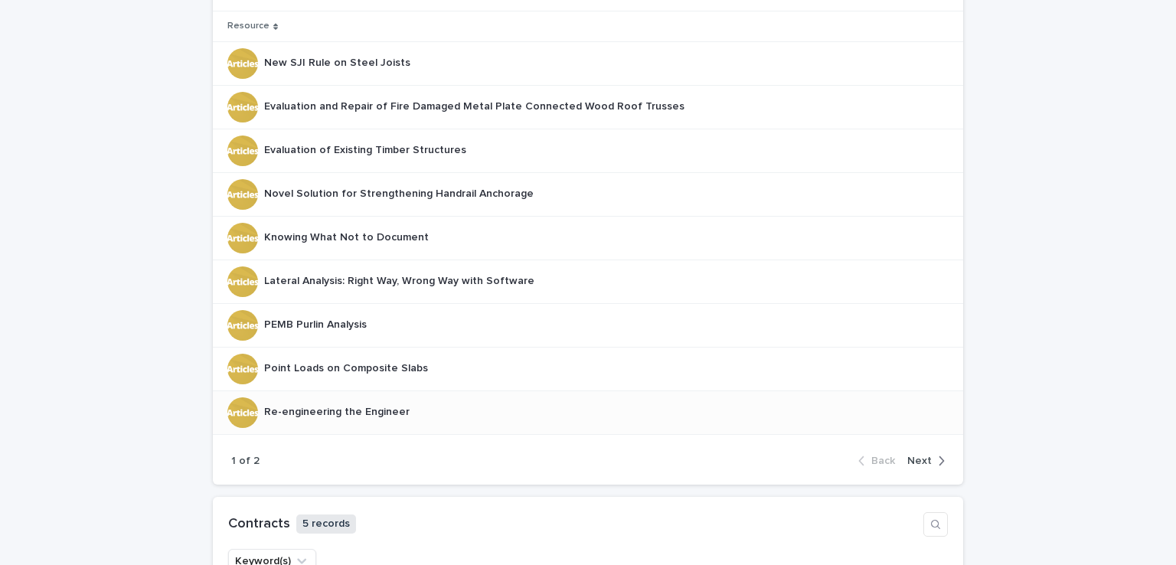
click at [340, 413] on p "Re-engineering the Engineer" at bounding box center [338, 411] width 149 height 16
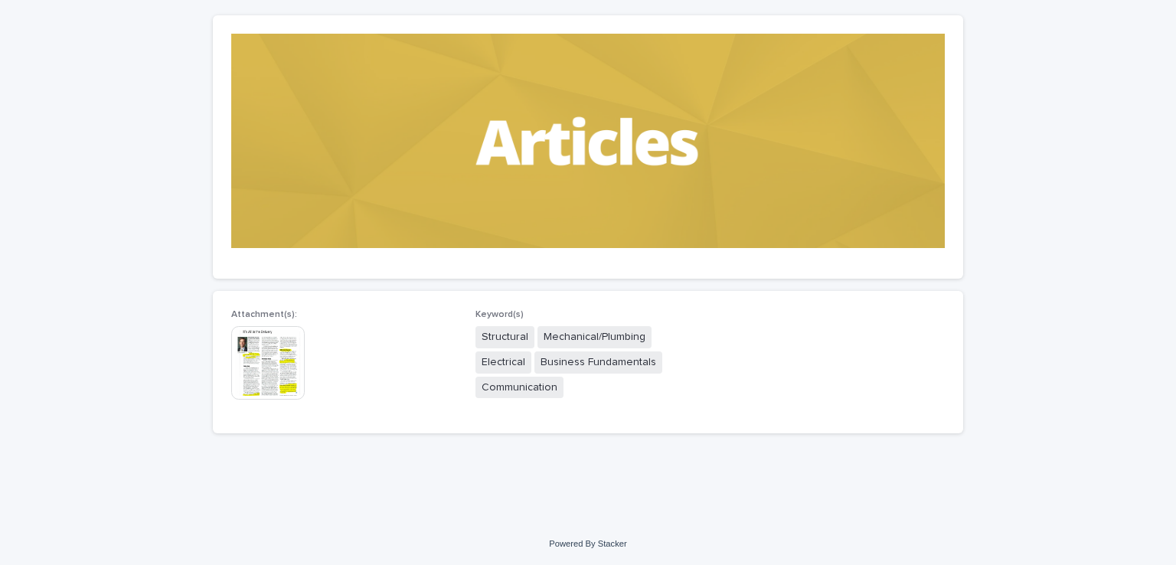
scroll to position [144, 0]
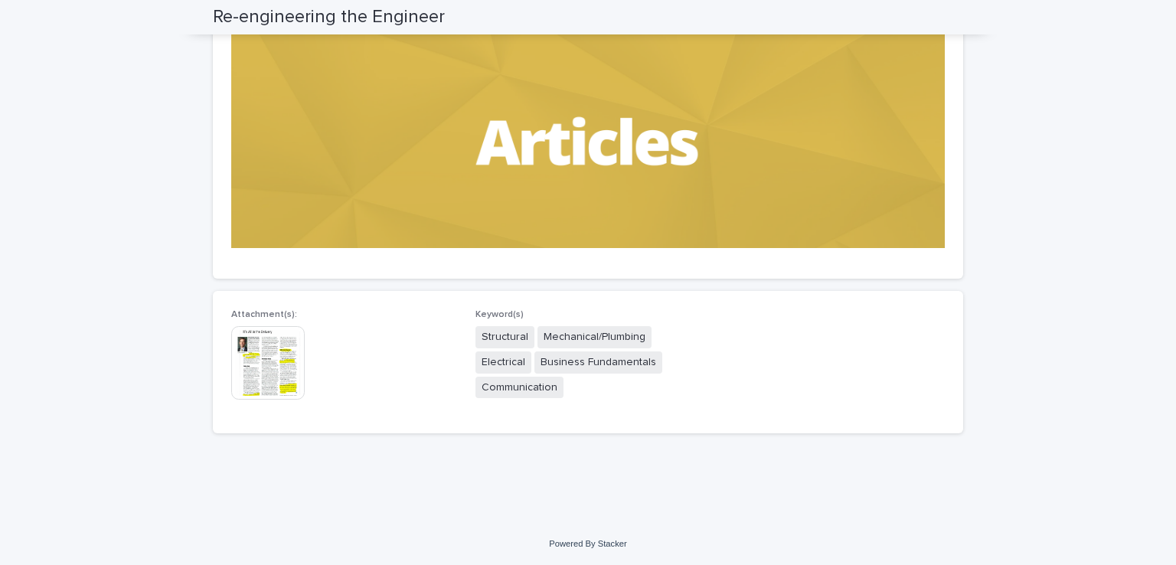
click at [273, 358] on img at bounding box center [267, 362] width 73 height 73
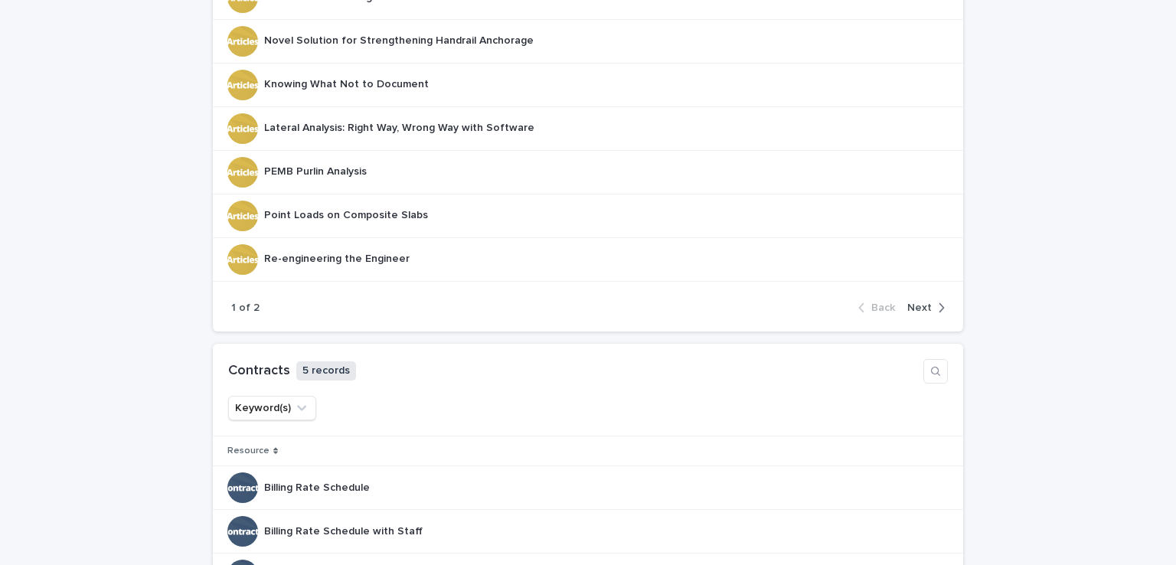
scroll to position [459, 0]
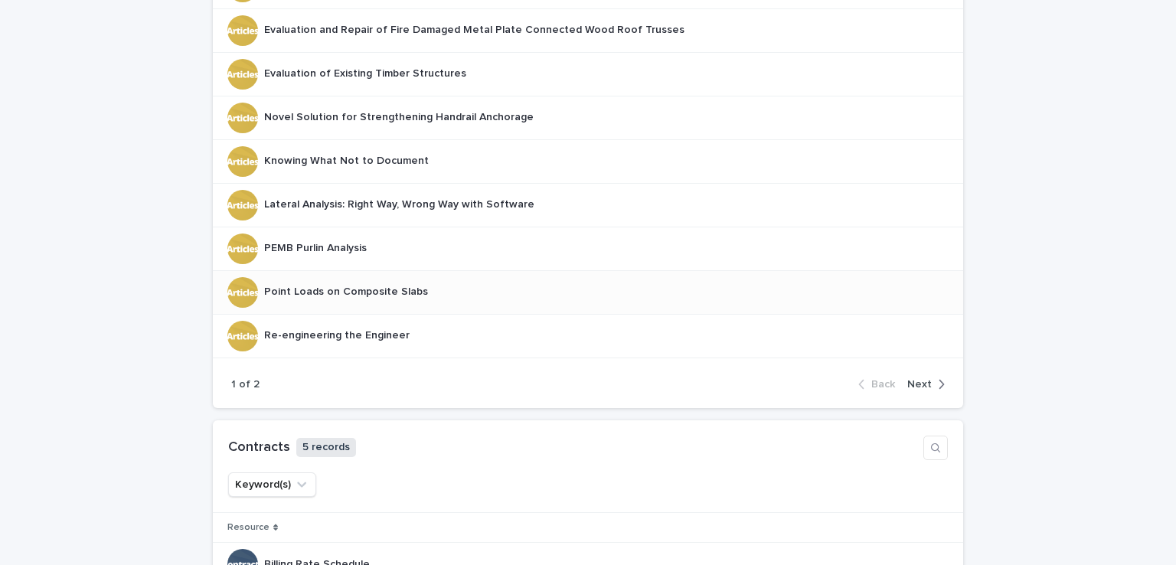
click at [368, 298] on div "Point Loads on Composite Slabs Point Loads on Composite Slabs" at bounding box center [346, 291] width 164 height 25
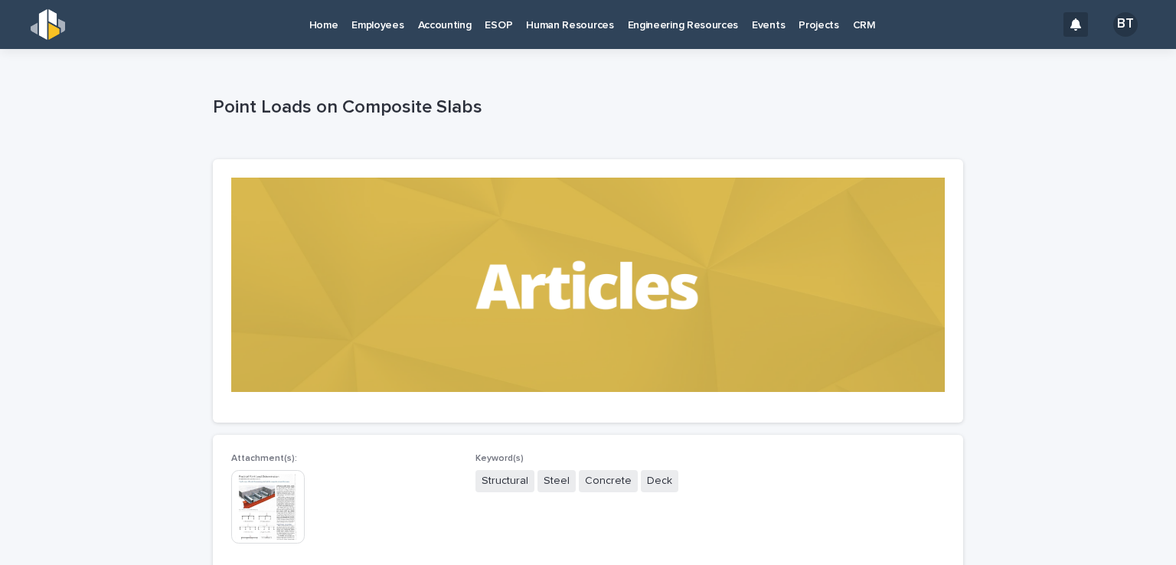
scroll to position [144, 0]
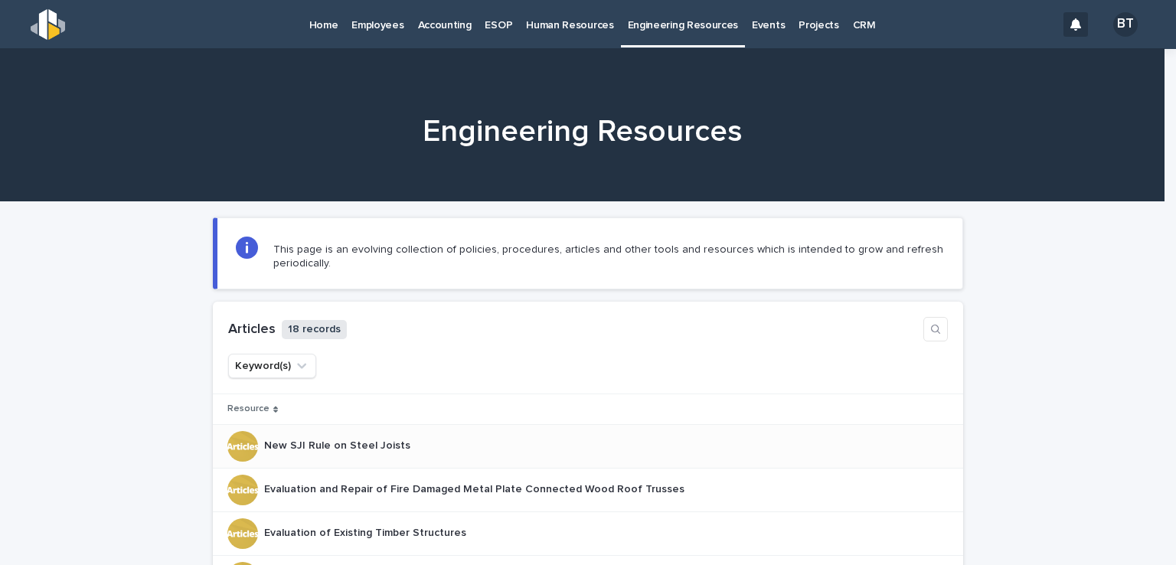
click at [341, 440] on p "New SJI Rule on Steel Joists" at bounding box center [338, 444] width 149 height 16
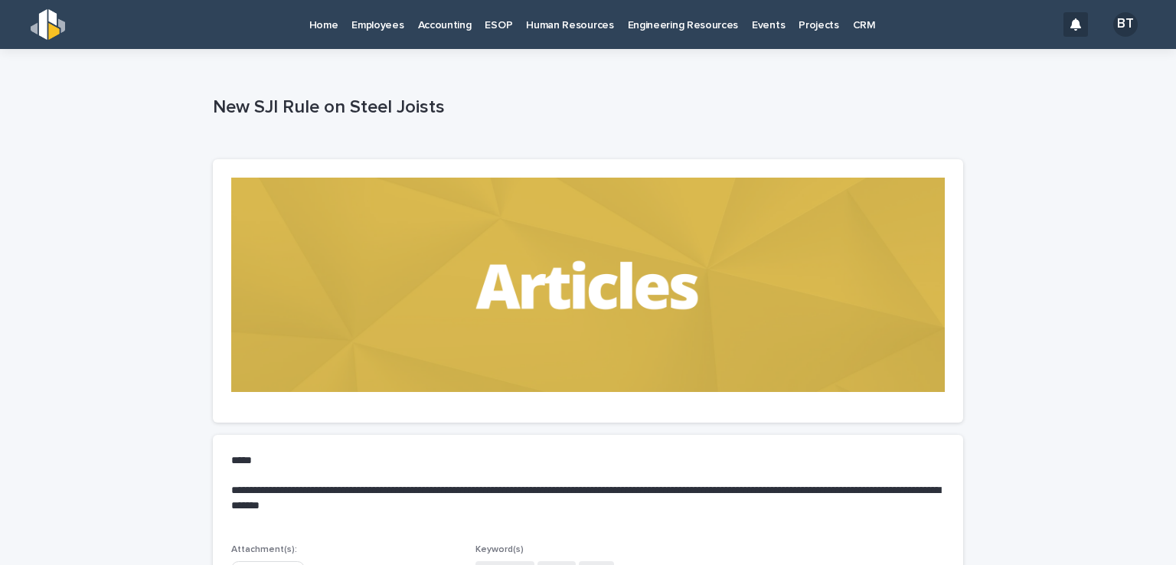
scroll to position [236, 0]
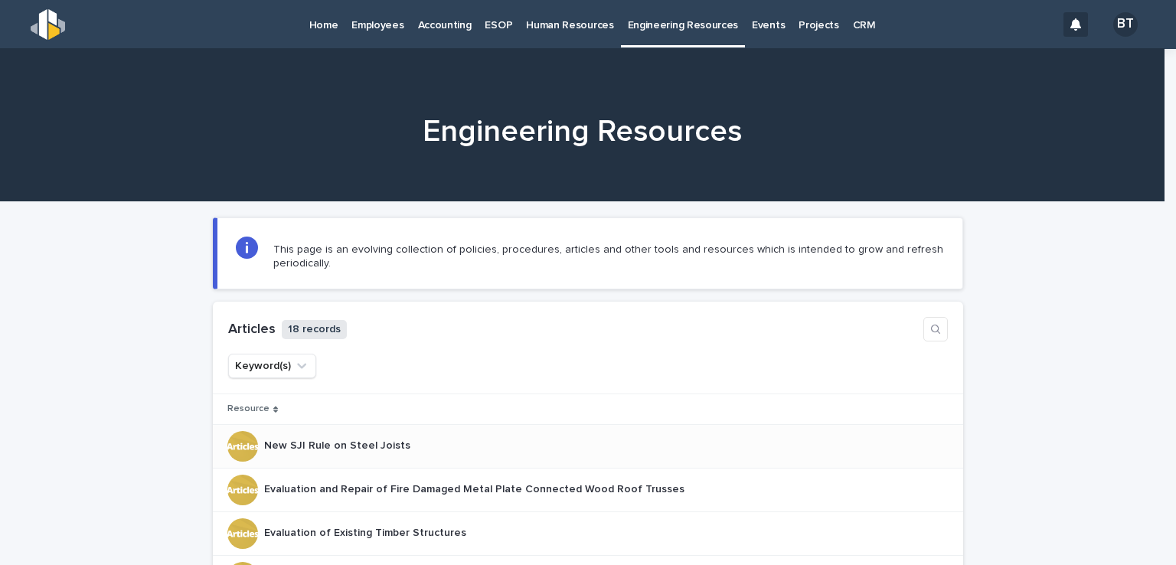
scroll to position [306, 0]
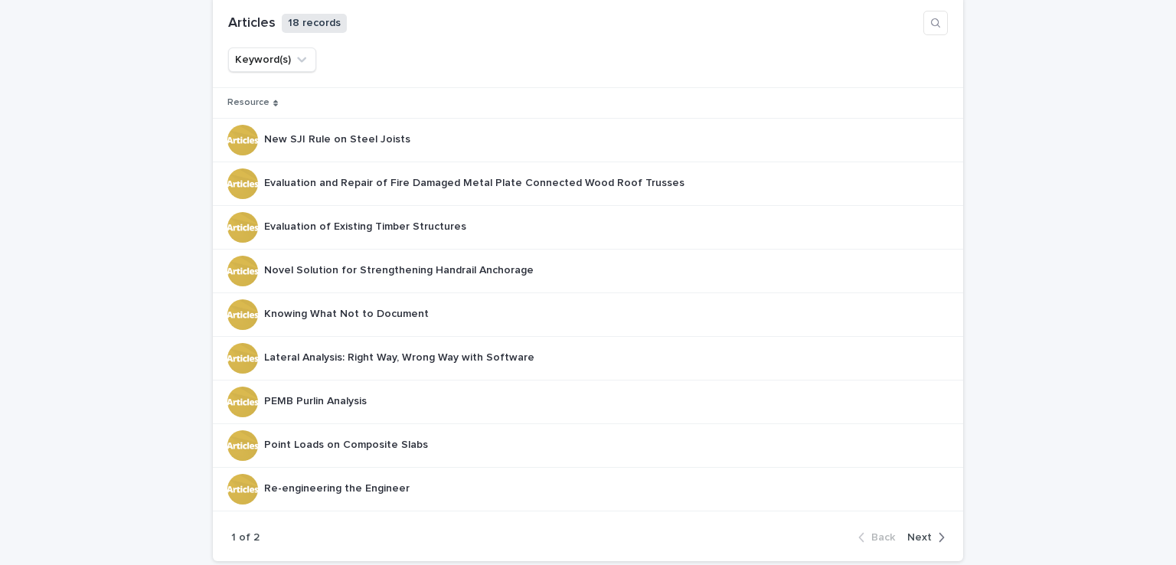
click at [932, 537] on div "button" at bounding box center [938, 538] width 13 height 14
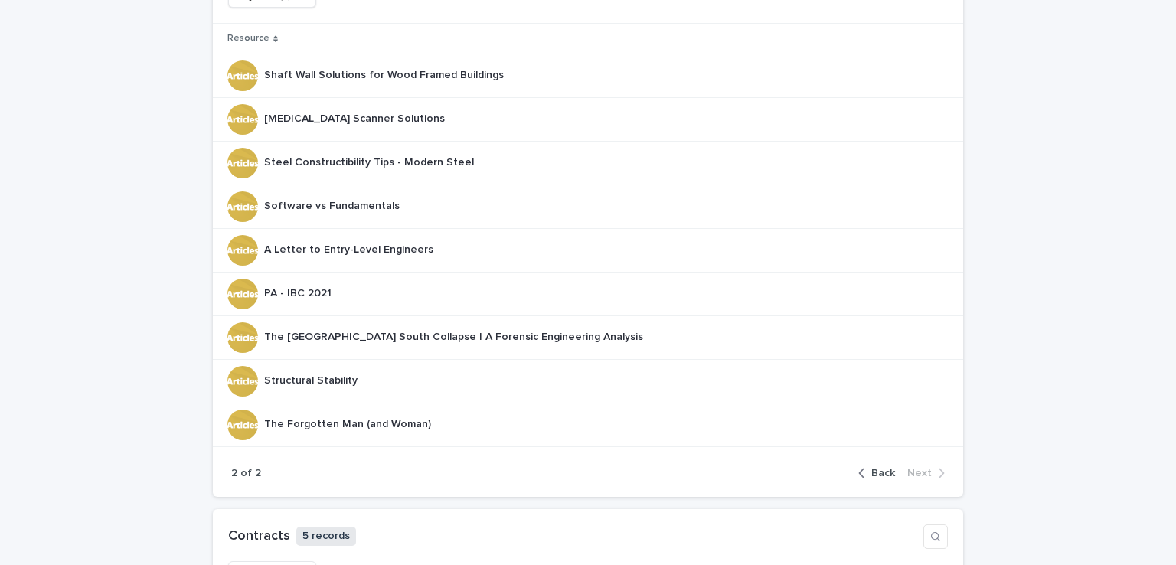
scroll to position [383, 0]
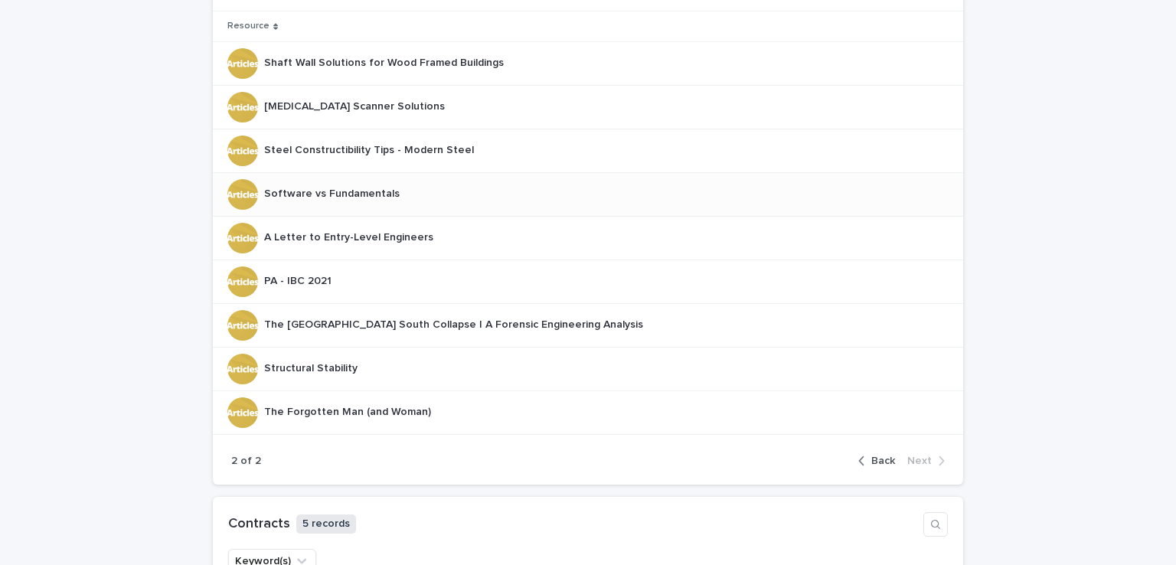
click at [303, 188] on p "Software vs Fundamentals" at bounding box center [333, 193] width 139 height 16
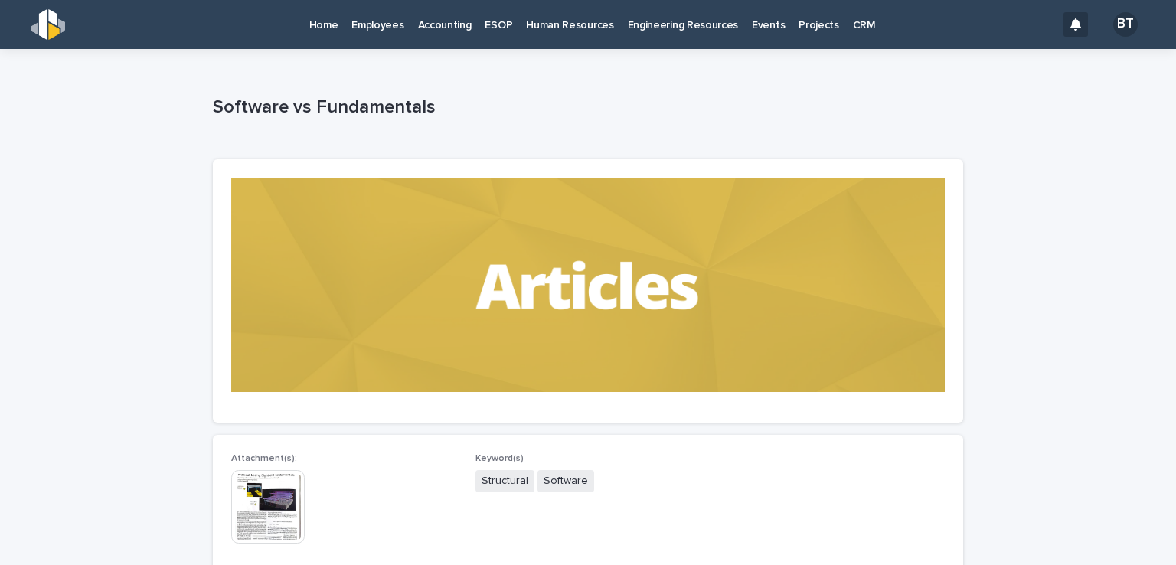
scroll to position [144, 0]
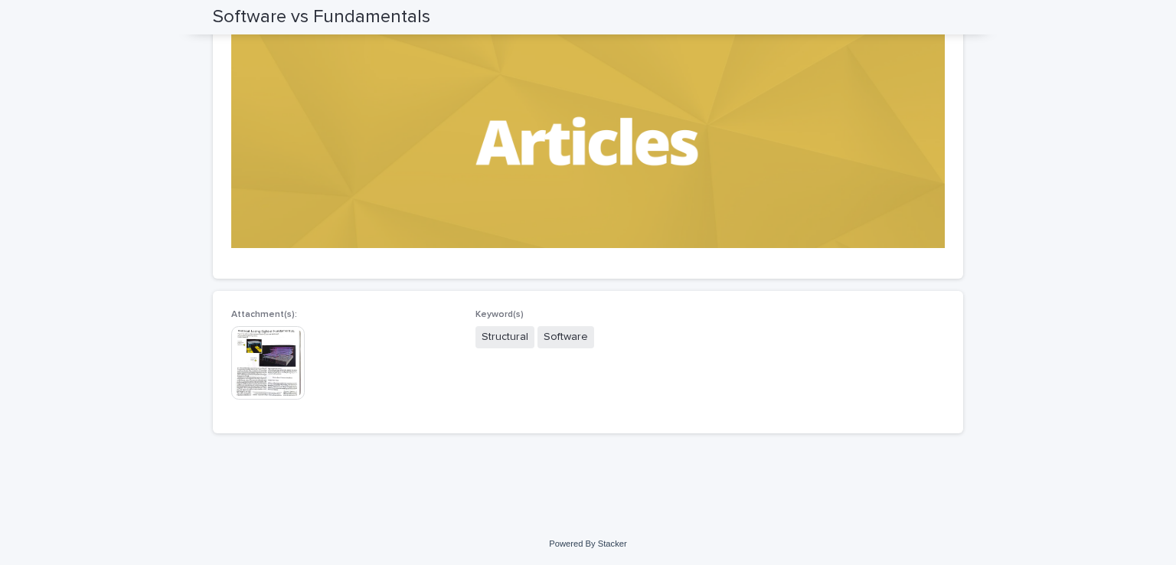
click at [250, 352] on img at bounding box center [267, 362] width 73 height 73
